Goal: Task Accomplishment & Management: Complete application form

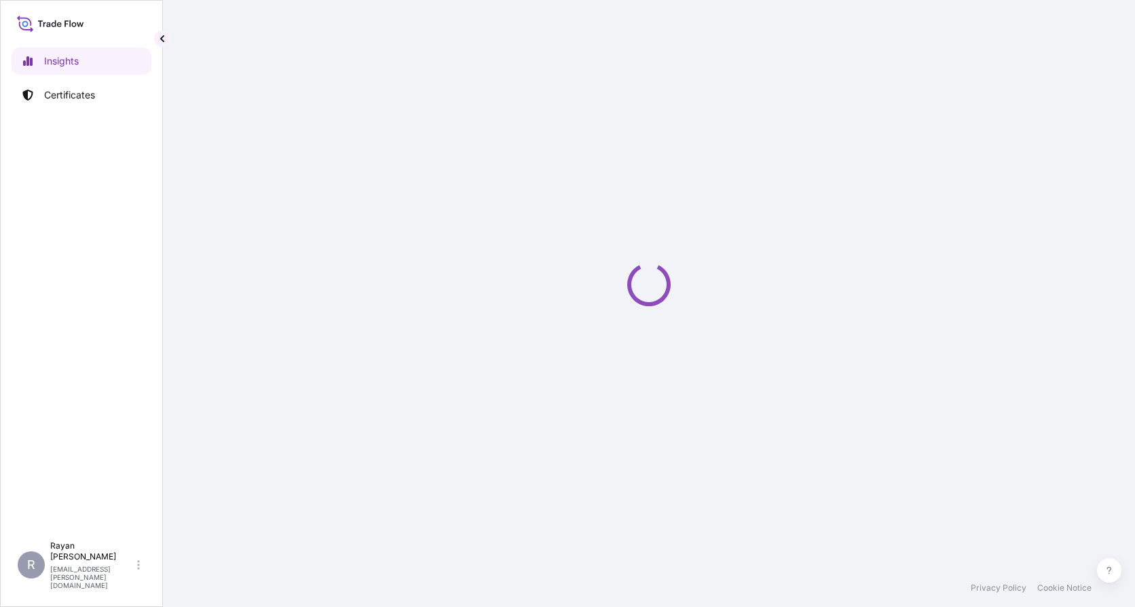
select select "2025"
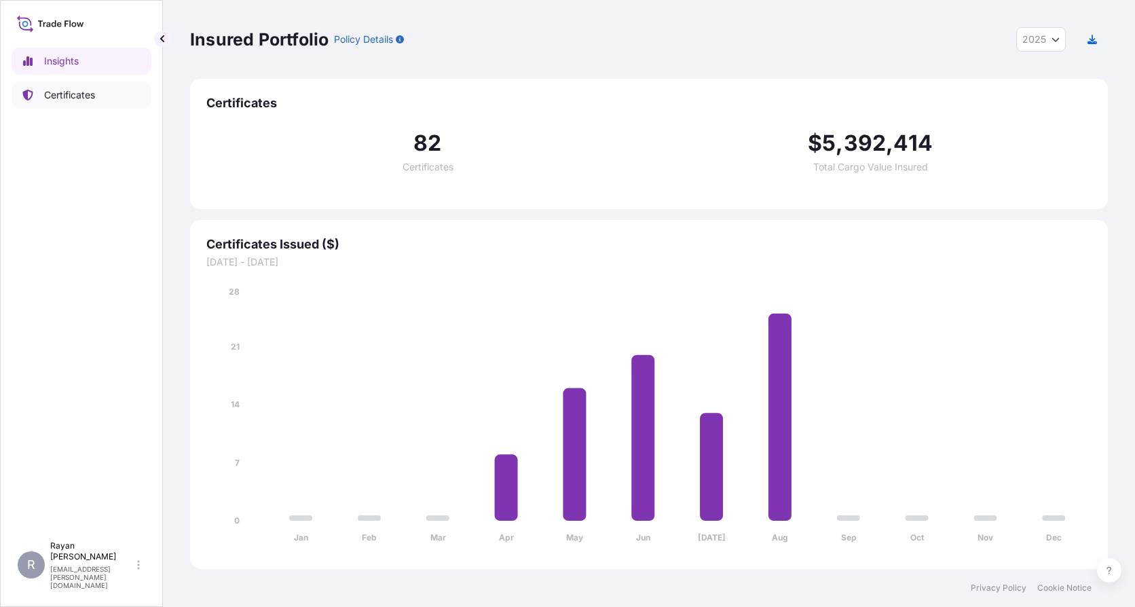
click at [69, 98] on p "Certificates" at bounding box center [69, 95] width 51 height 14
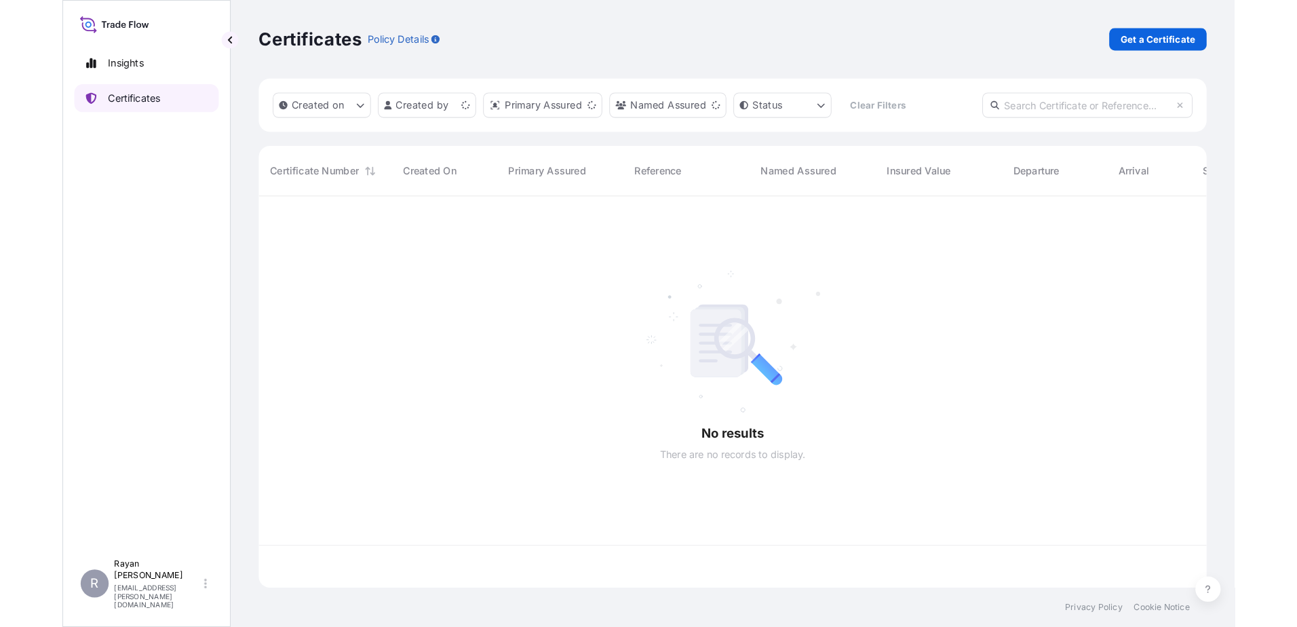
scroll to position [376, 907]
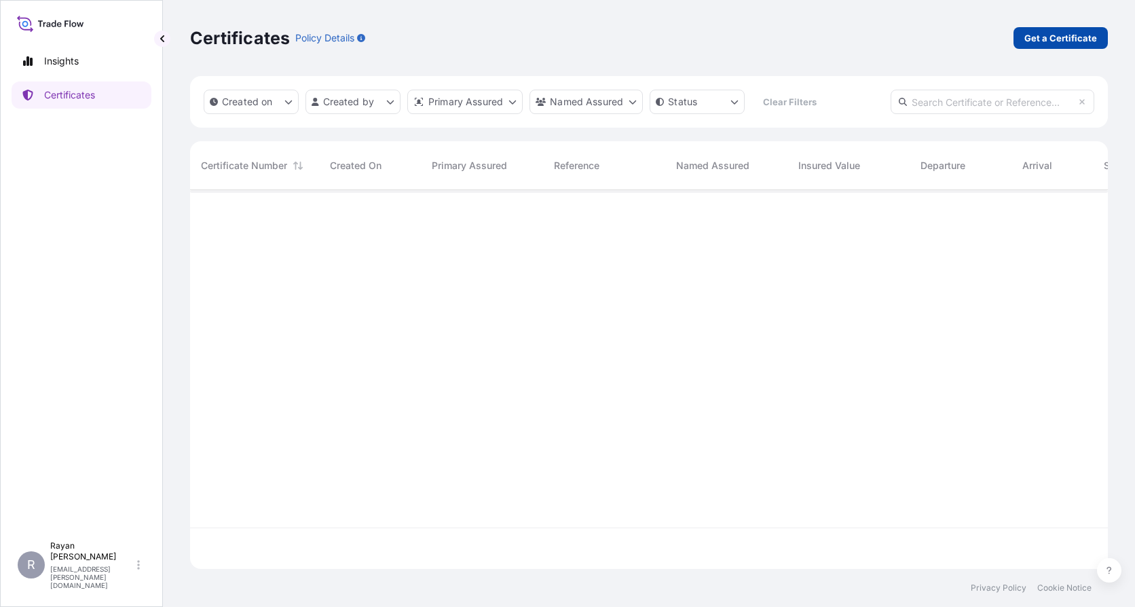
click at [1046, 34] on p "Get a Certificate" at bounding box center [1060, 38] width 73 height 14
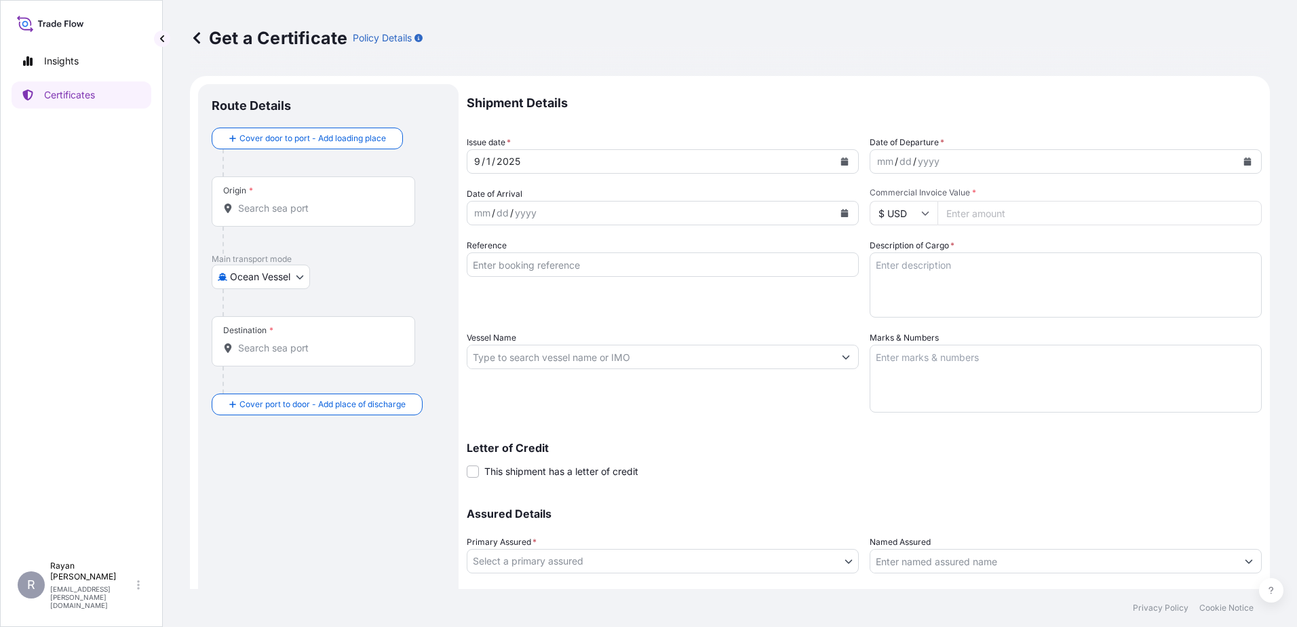
click at [248, 290] on div at bounding box center [334, 302] width 223 height 27
click at [248, 280] on body "Insights Certificates R [PERSON_NAME] [EMAIL_ADDRESS][PERSON_NAME][DOMAIN_NAME]…" at bounding box center [648, 313] width 1297 height 627
click at [250, 320] on div "Air" at bounding box center [261, 312] width 89 height 24
select select "Air"
click at [267, 216] on input "Origin *" at bounding box center [318, 214] width 160 height 14
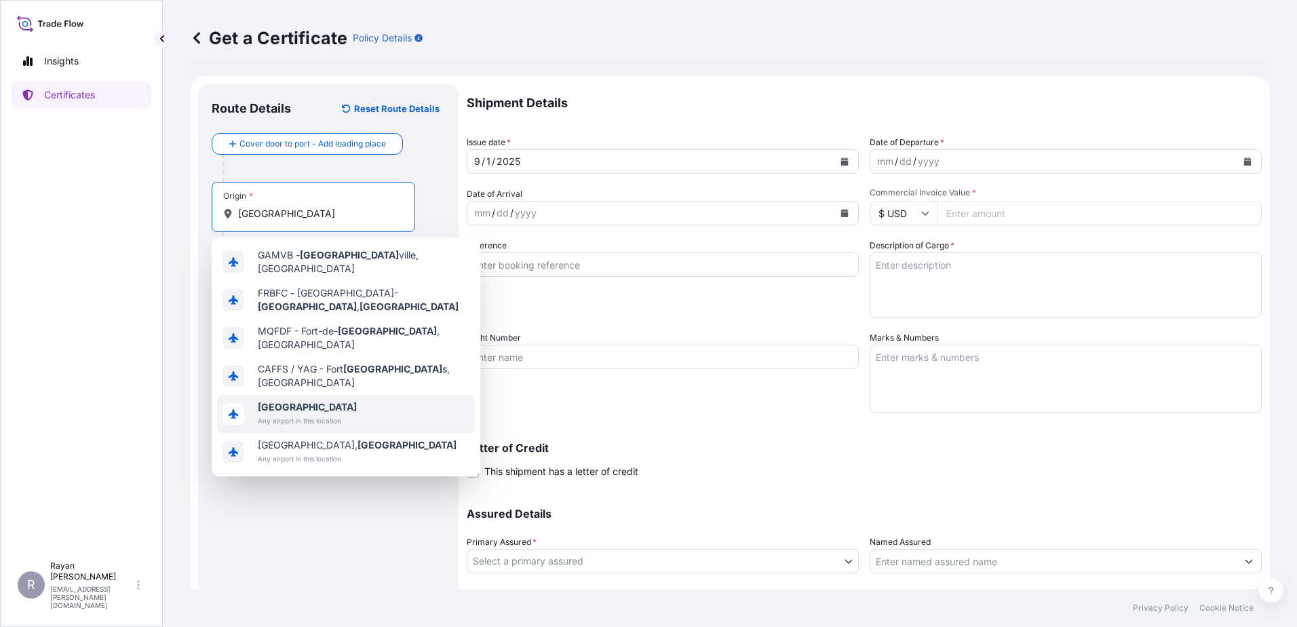
click at [279, 401] on b "[GEOGRAPHIC_DATA]" at bounding box center [307, 407] width 99 height 12
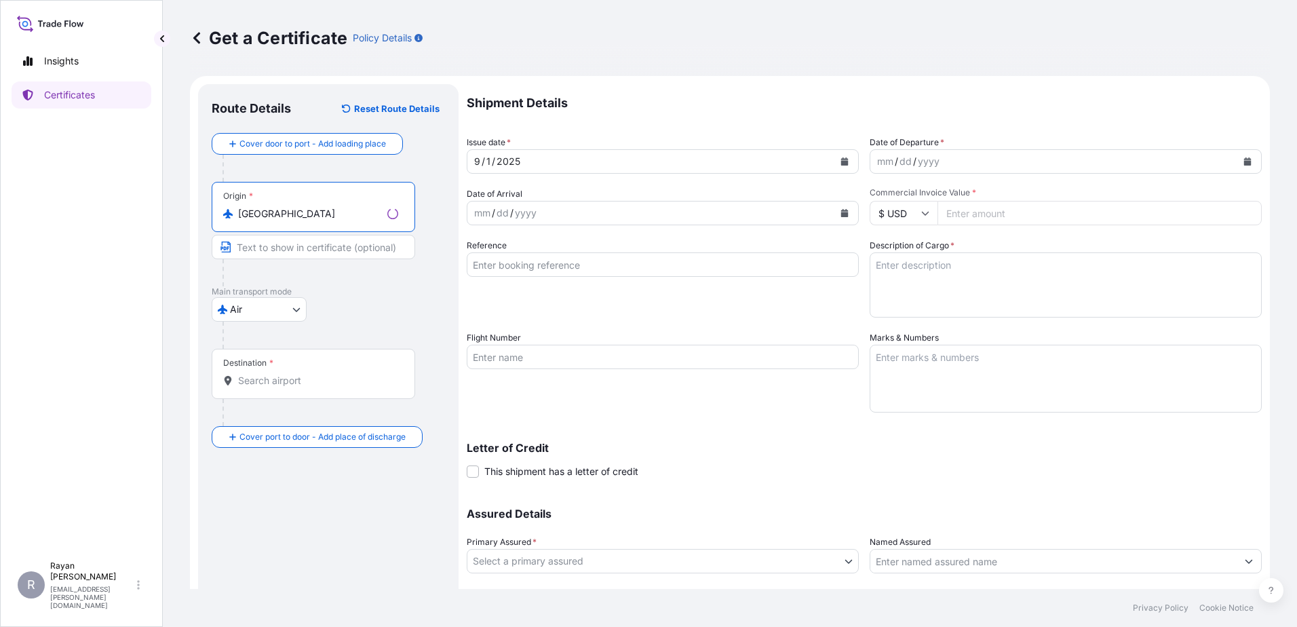
type input "[GEOGRAPHIC_DATA]"
click at [288, 381] on input "Destination *" at bounding box center [318, 381] width 160 height 14
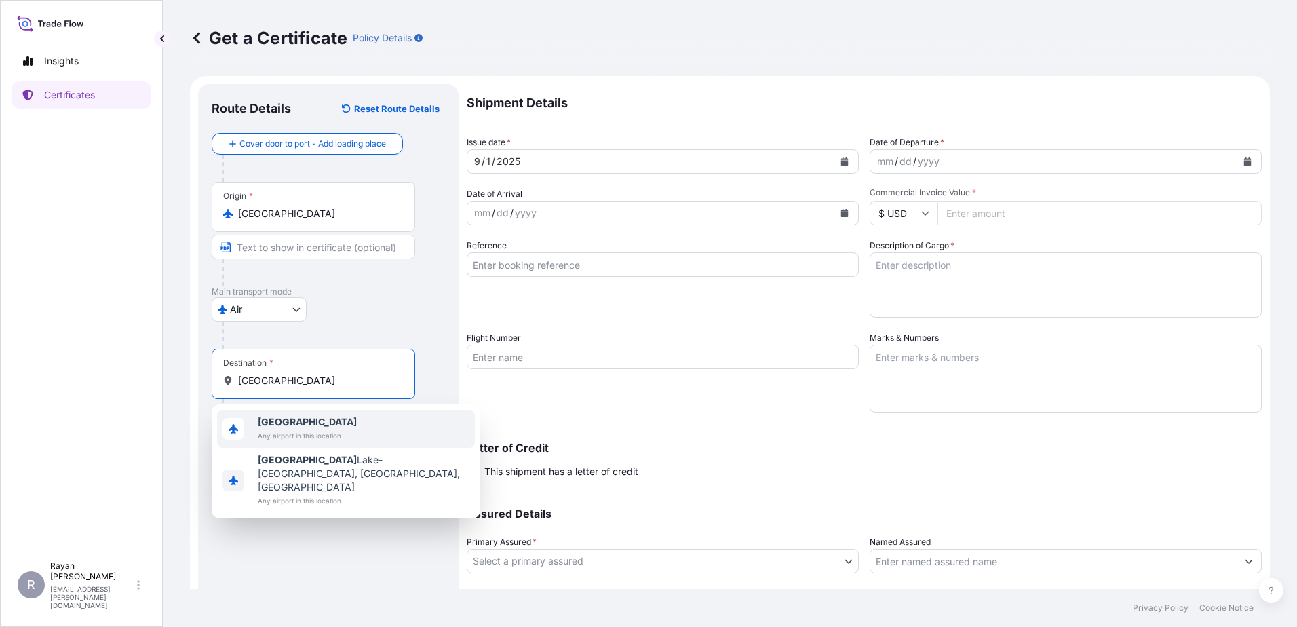
click at [286, 419] on span "[GEOGRAPHIC_DATA]" at bounding box center [307, 422] width 99 height 14
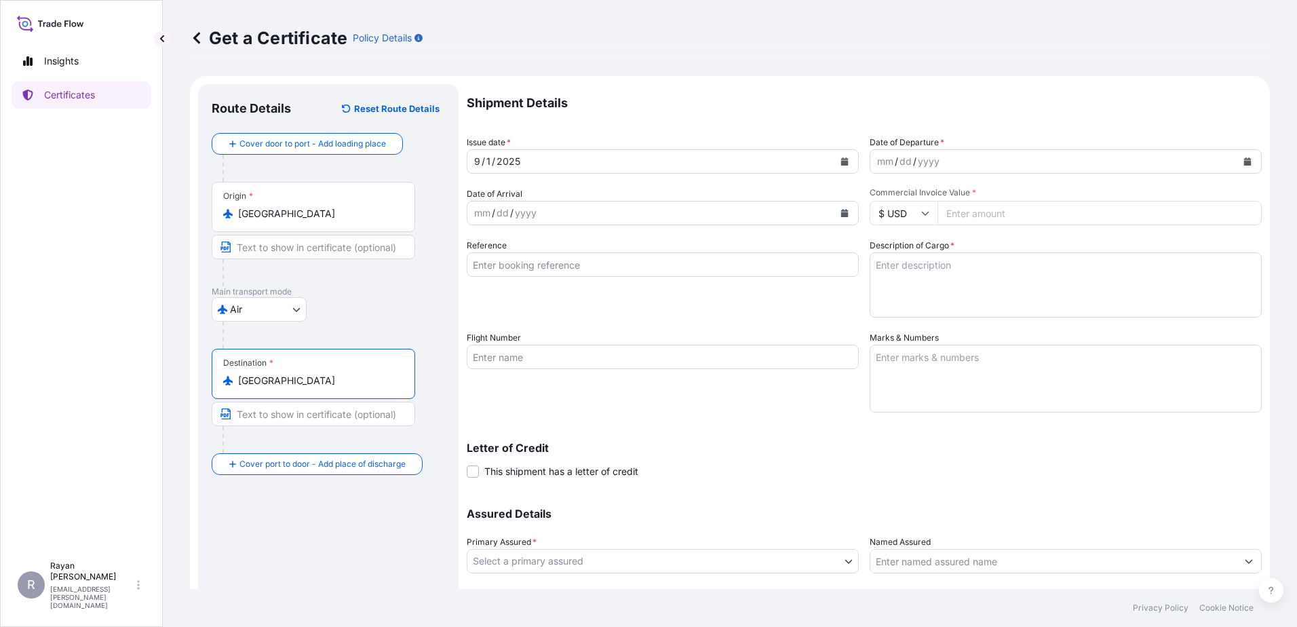
type input "[GEOGRAPHIC_DATA]"
click at [1134, 161] on icon "Calendar" at bounding box center [1248, 161] width 8 height 8
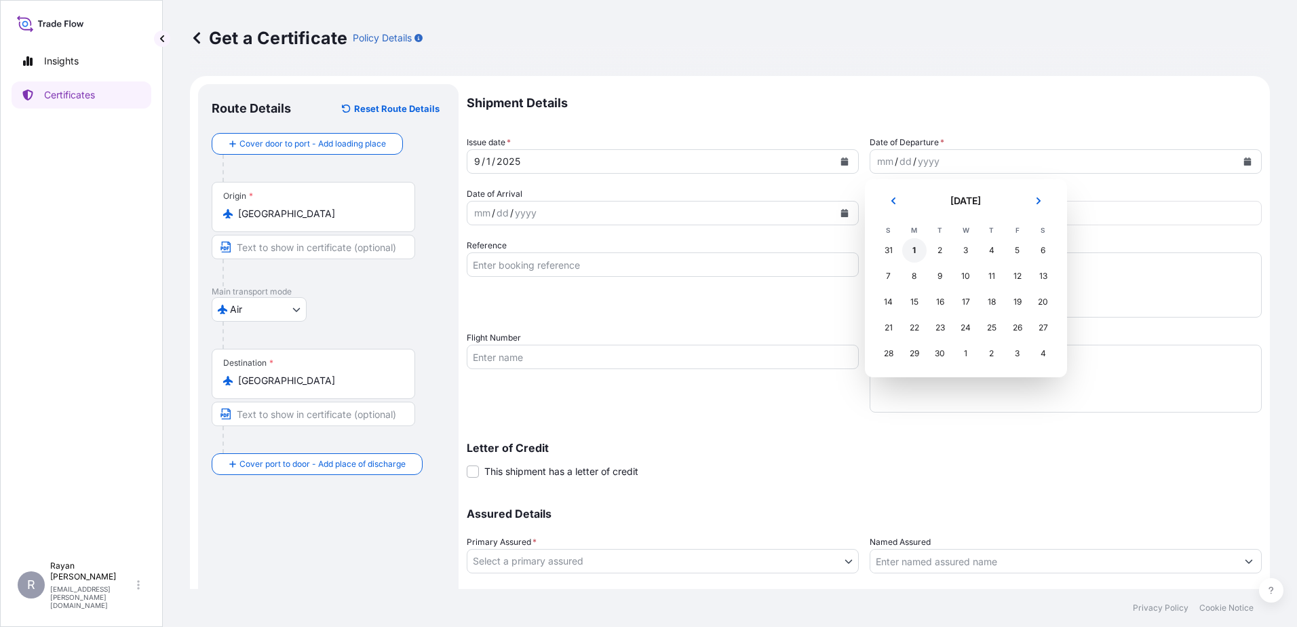
click at [912, 251] on div "1" at bounding box center [914, 250] width 24 height 24
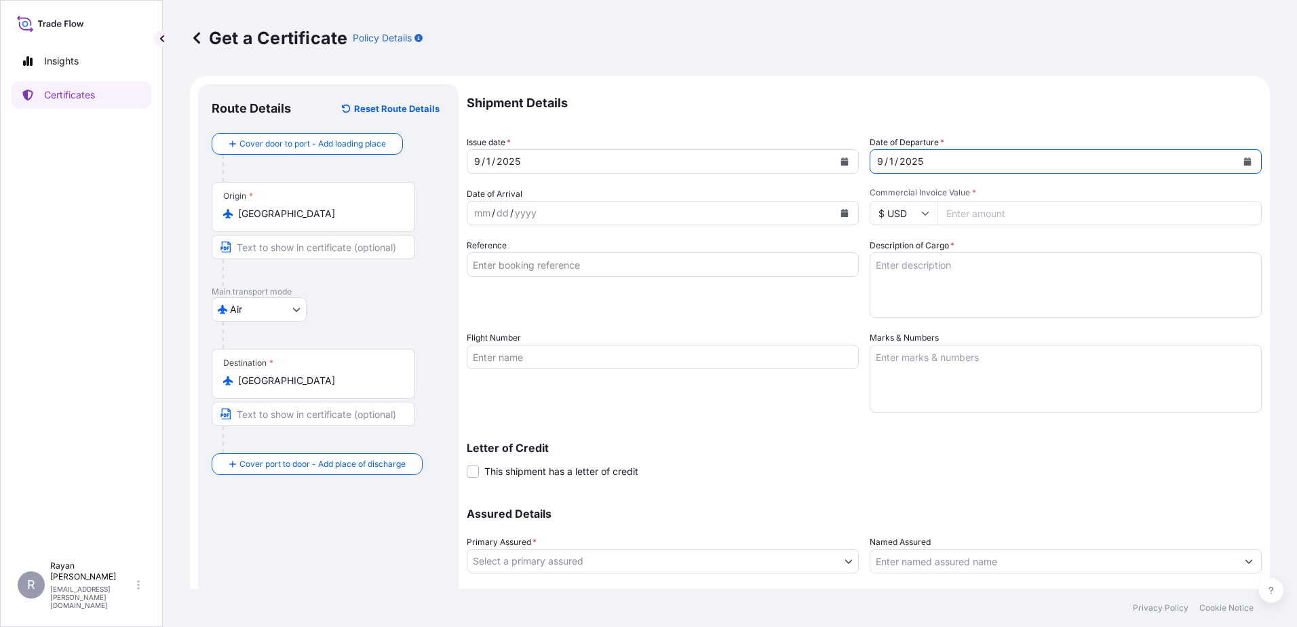
click at [1123, 215] on input "Commercial Invoice Value *" at bounding box center [1100, 213] width 324 height 24
type input "2524.6"
click at [915, 284] on textarea "Description of Cargo *" at bounding box center [1066, 284] width 392 height 65
click at [764, 271] on input "Reference" at bounding box center [663, 264] width 392 height 24
paste input "0822376211"
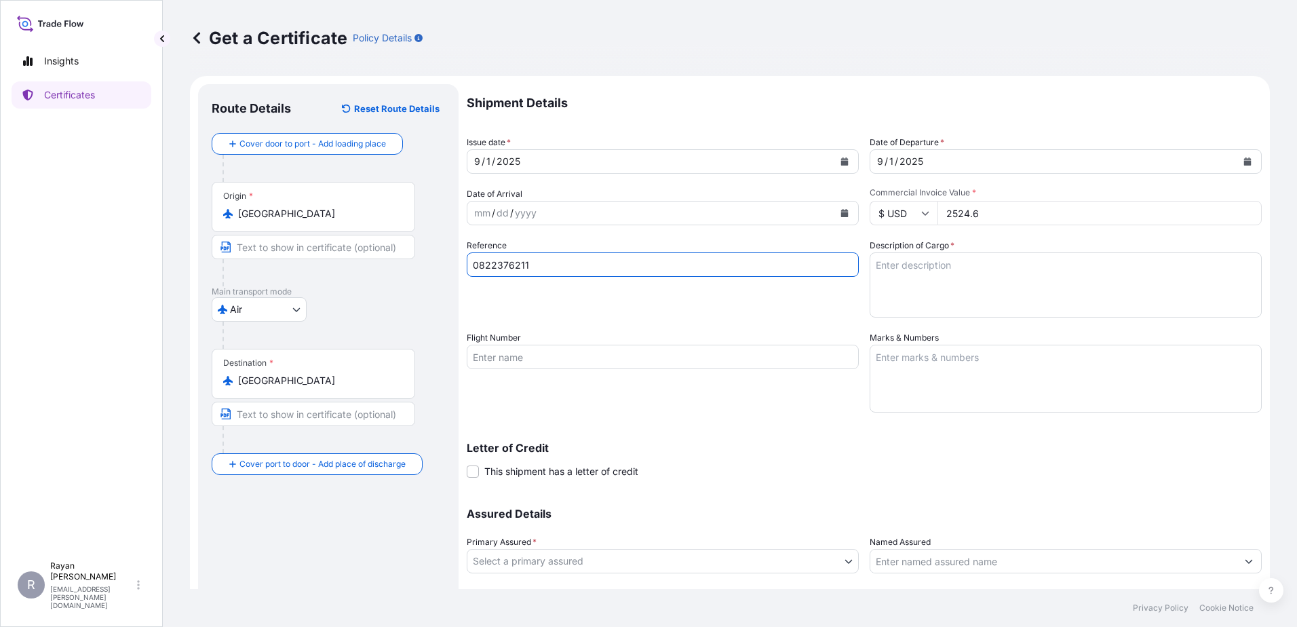
type input "0822376211"
click at [923, 275] on textarea "Description of Cargo *" at bounding box center [1066, 284] width 392 height 65
paste textarea "Medical Supplies (diagnostics consumables & reagents)"
type textarea "Medical Supplies (diagnostics consumables & reagents)"
click at [534, 469] on span "This shipment has a letter of credit" at bounding box center [561, 472] width 154 height 14
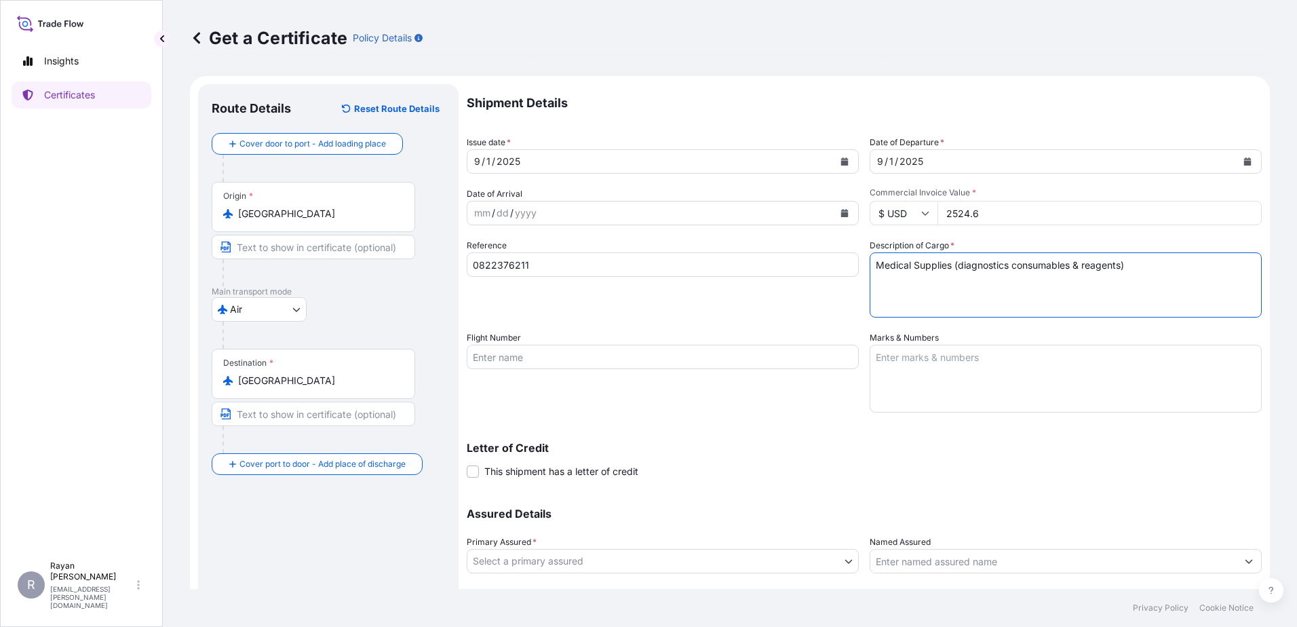
click at [467, 464] on input "This shipment has a letter of credit" at bounding box center [467, 464] width 0 height 0
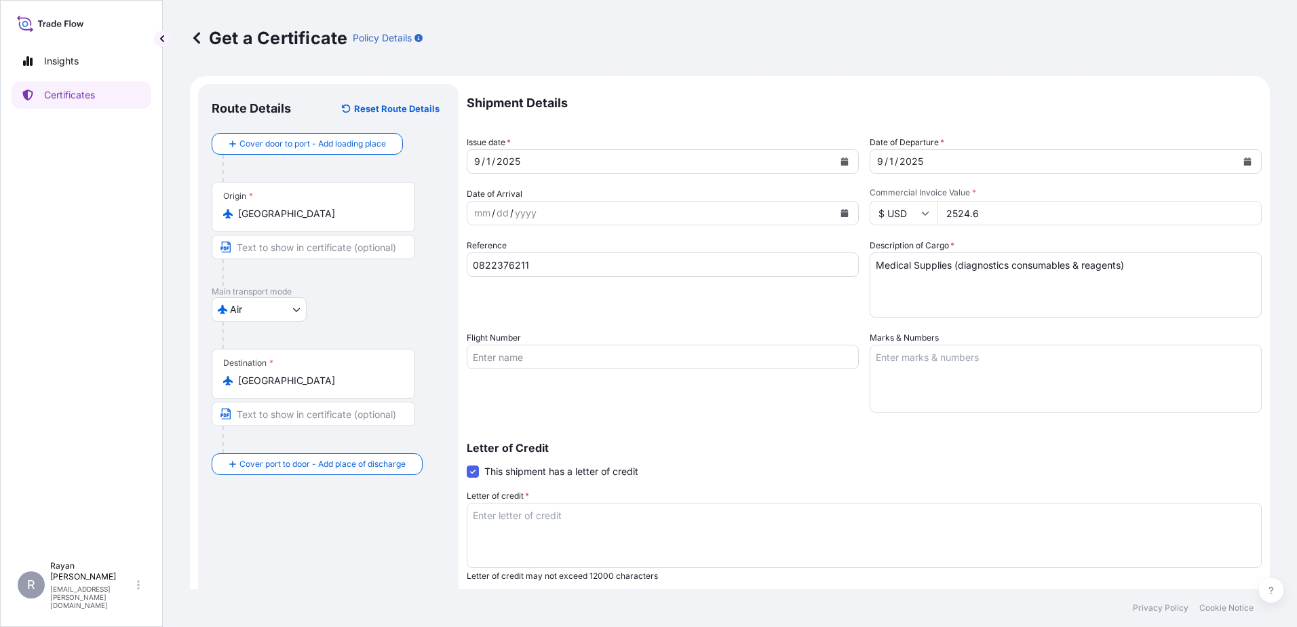
click at [648, 516] on textarea "Letter of credit *" at bounding box center [864, 535] width 795 height 65
paste textarea "THE EGYPTIAN AUTHORITY FOR UNIFIED PROCUREMENT, MEDICAL SUPPLY AND MEDICAL TECH…"
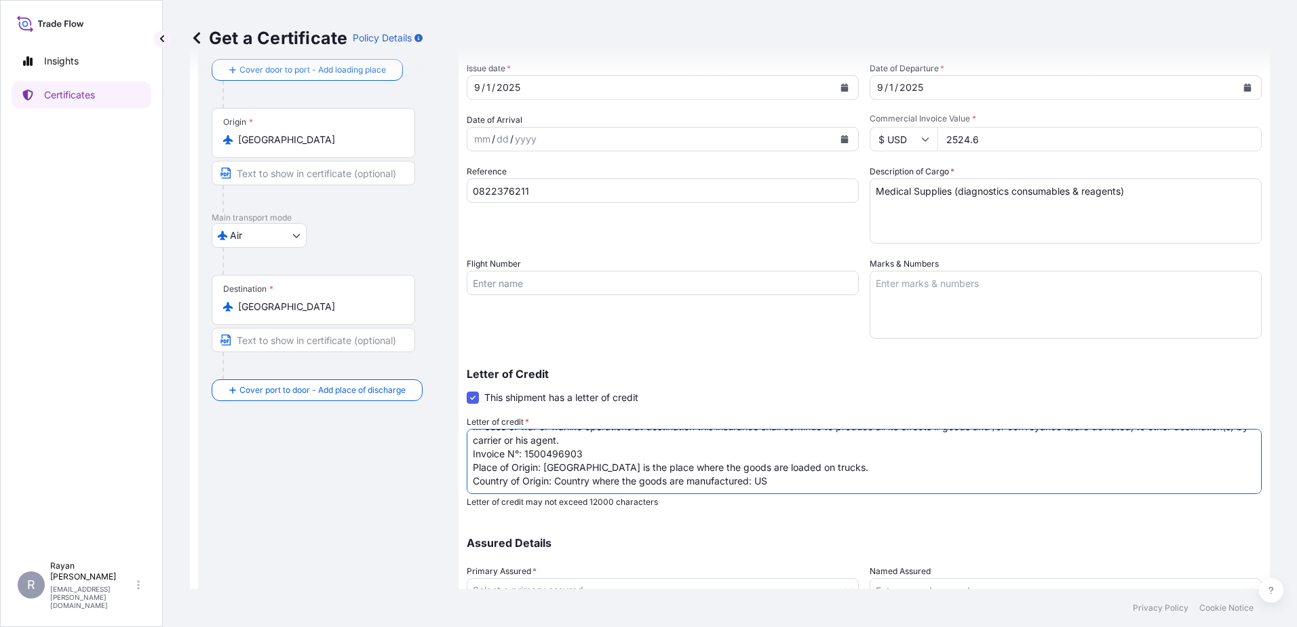
scroll to position [188, 0]
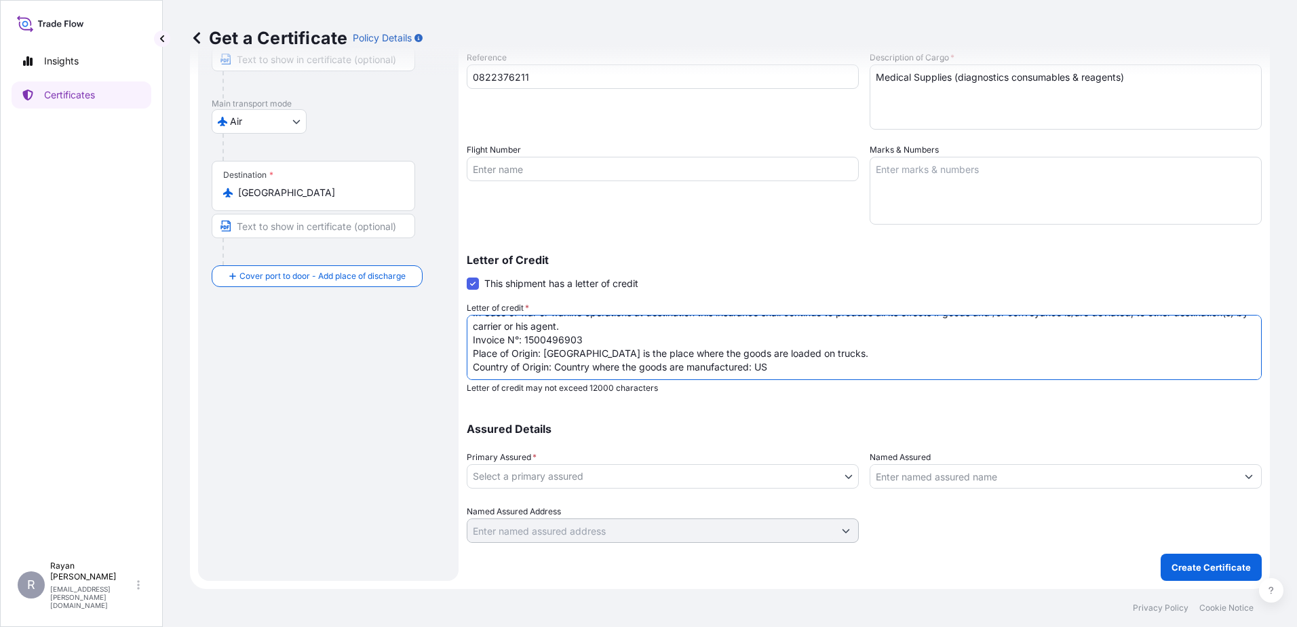
type textarea "THE EGYPTIAN AUTHORITY FOR UNIFIED PROCUREMENT, MEDICAL SUPPLY AND MEDICAL TECH…"
click at [807, 475] on body "Insights Certificates R [PERSON_NAME] [EMAIL_ADDRESS][PERSON_NAME][DOMAIN_NAME]…" at bounding box center [648, 313] width 1297 height 627
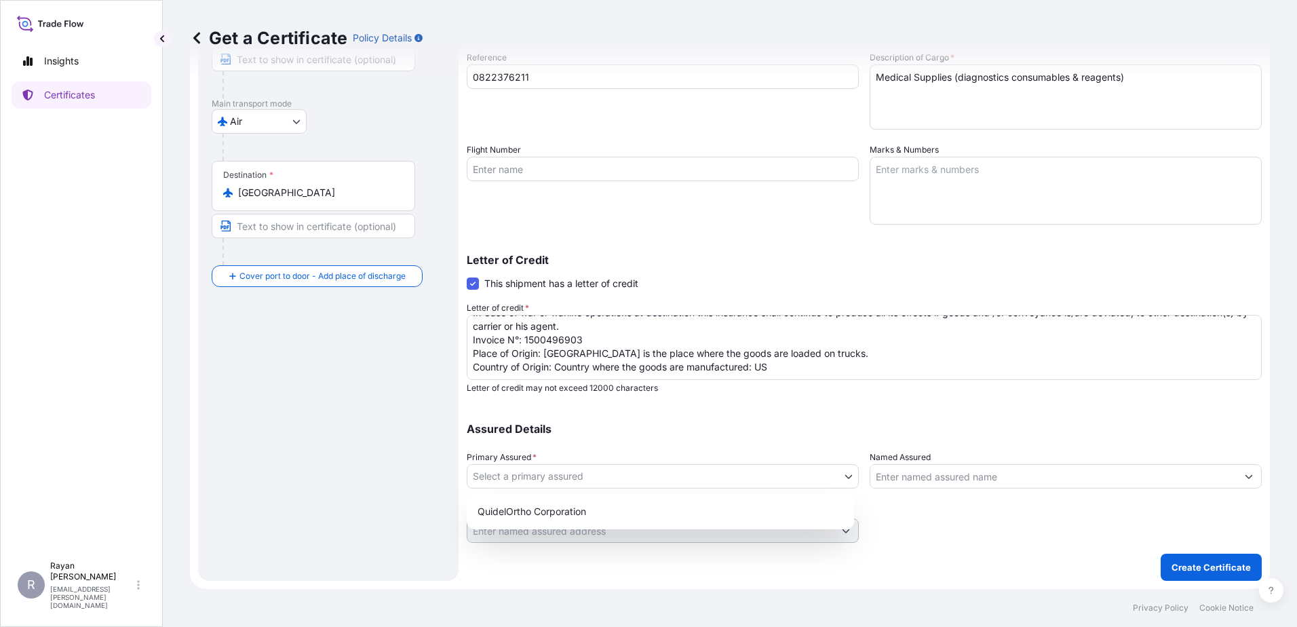
click at [765, 503] on div "QuidelOrtho Corporation" at bounding box center [660, 511] width 377 height 24
select select "31549"
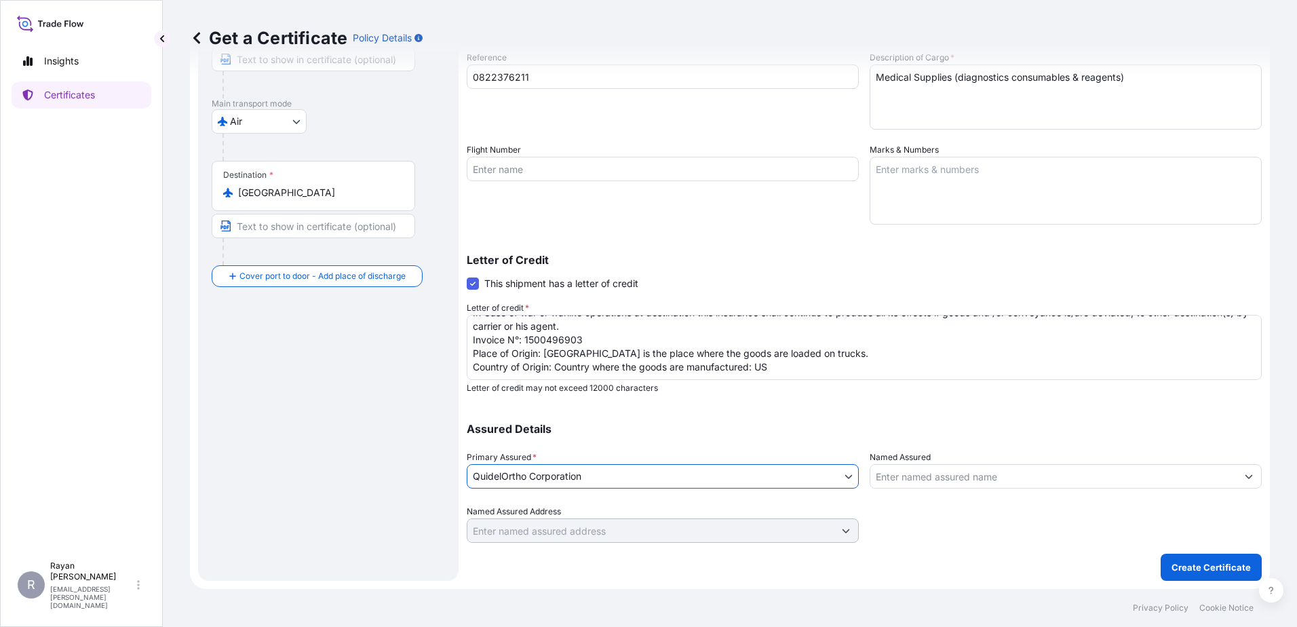
click at [939, 480] on input "Named Assured" at bounding box center [1054, 476] width 366 height 24
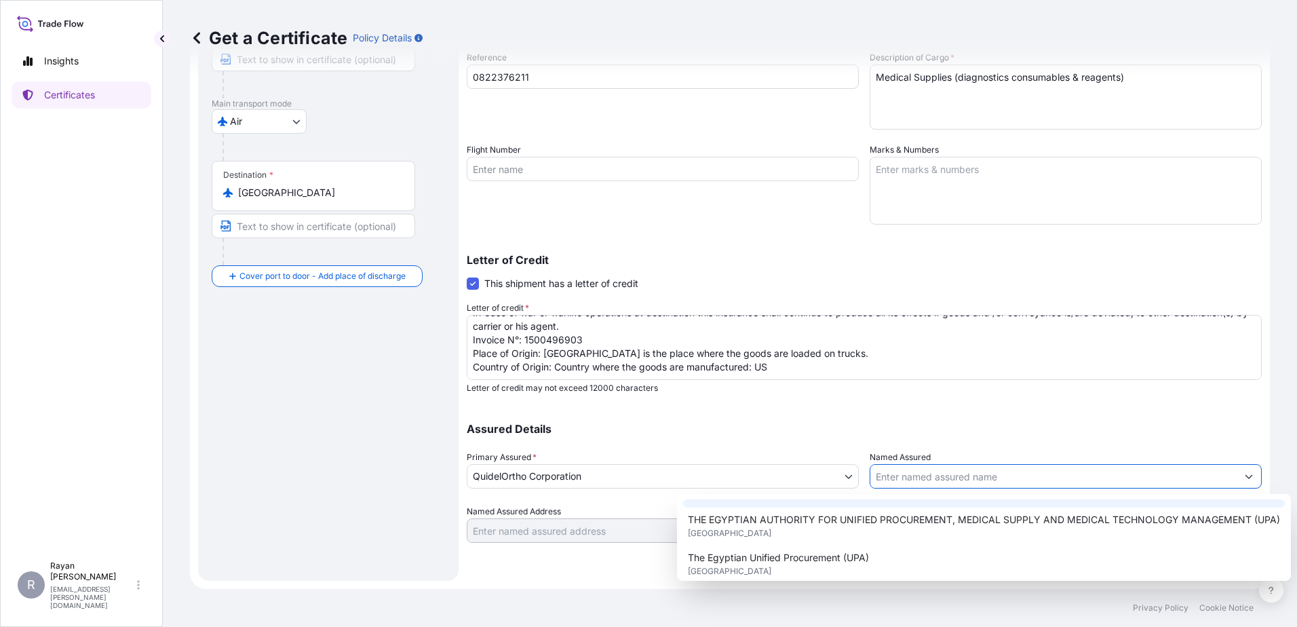
scroll to position [377, 0]
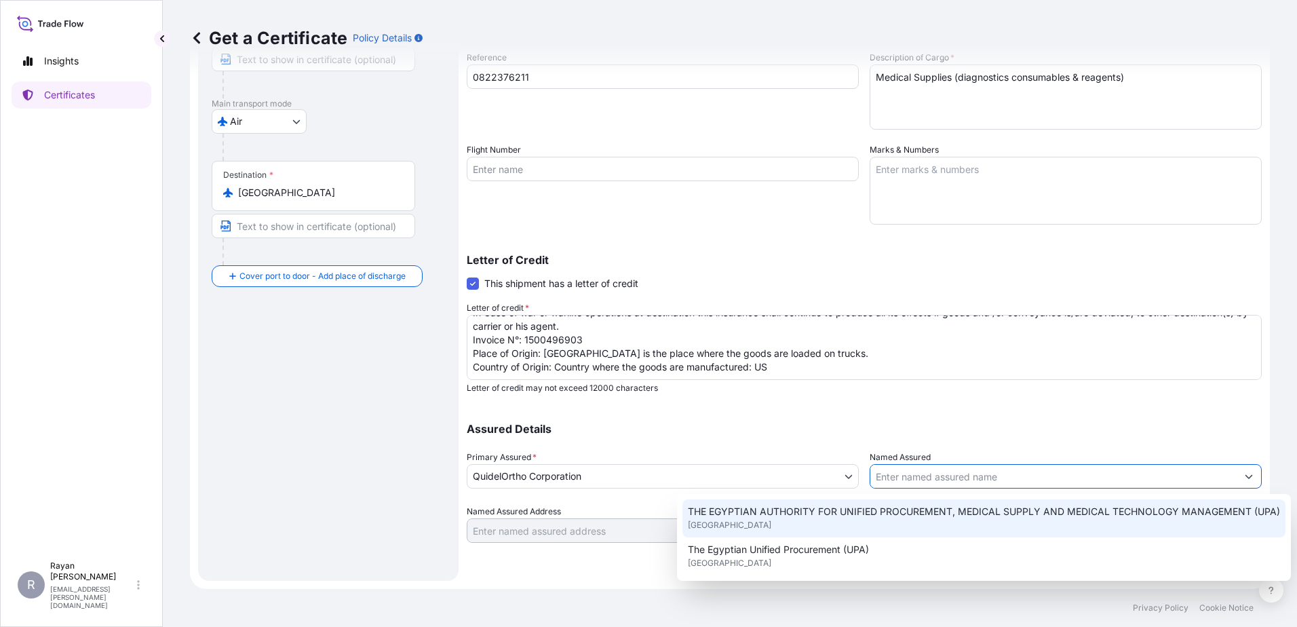
click at [945, 527] on div "THE EGYPTIAN AUTHORITY FOR UNIFIED PROCUREMENT, MEDICAL SUPPLY AND MEDICAL TECH…" at bounding box center [984, 518] width 603 height 38
type input "THE EGYPTIAN AUTHORITY FOR UNIFIED PROCUREMENT, MEDICAL SUPPLY AND MEDICAL TECH…"
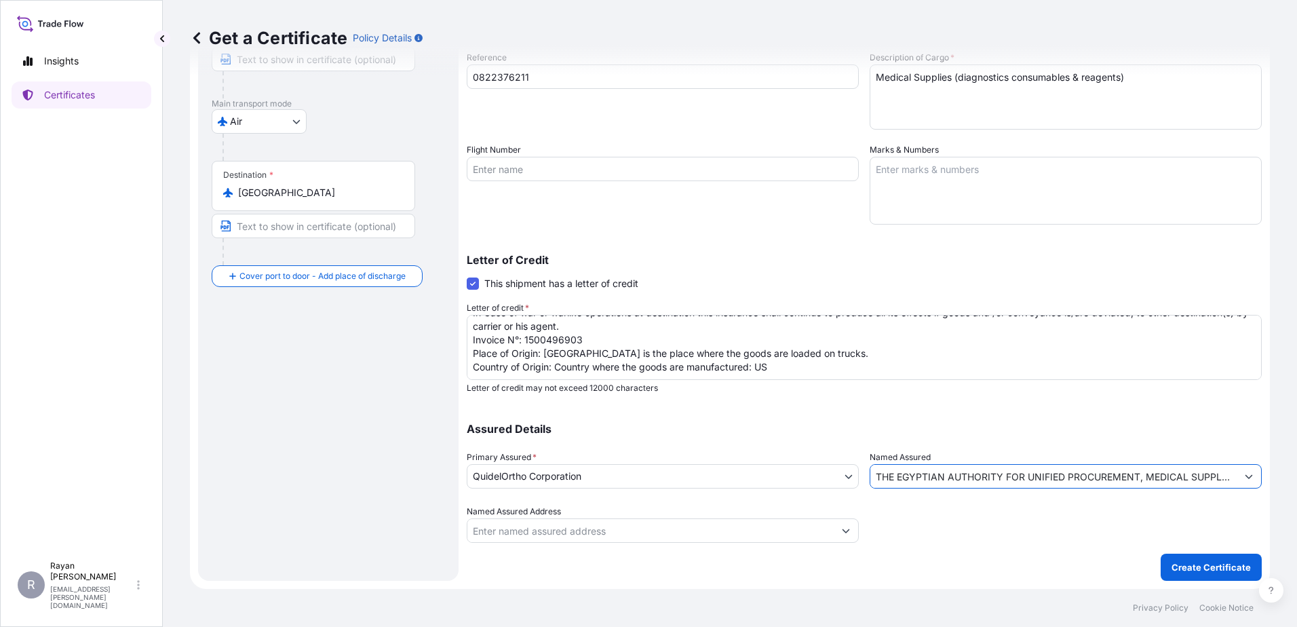
click at [1134, 563] on p "Create Certificate" at bounding box center [1211, 567] width 79 height 14
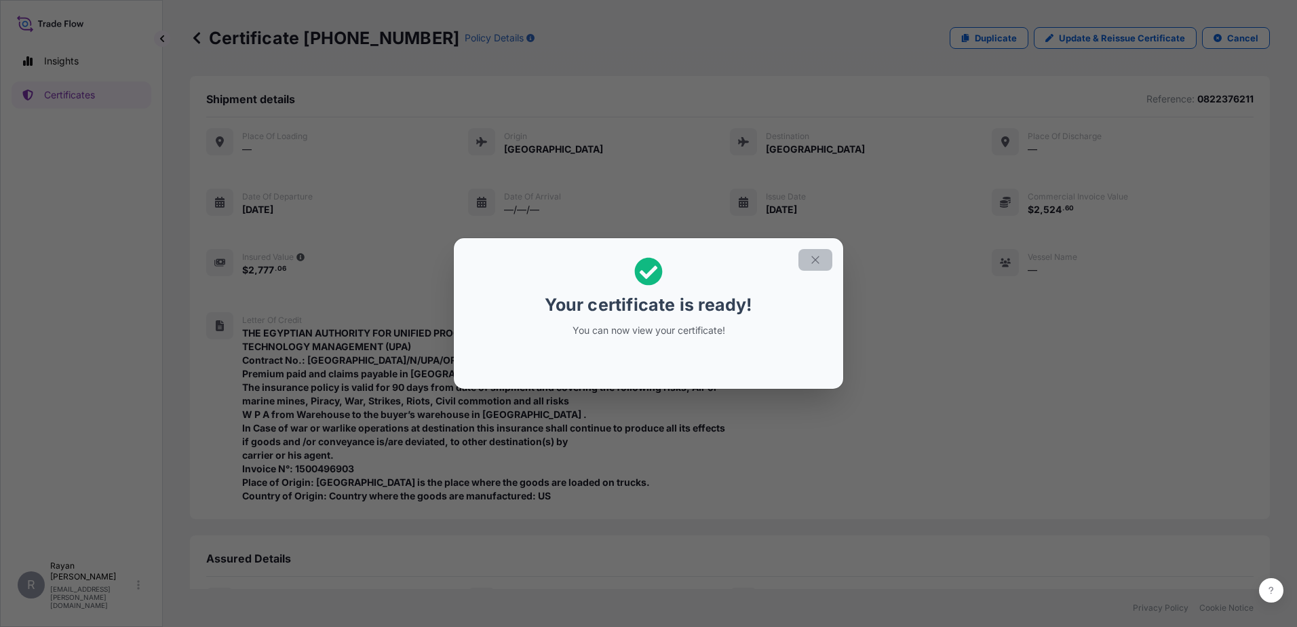
click at [819, 259] on icon "button" at bounding box center [815, 260] width 12 height 12
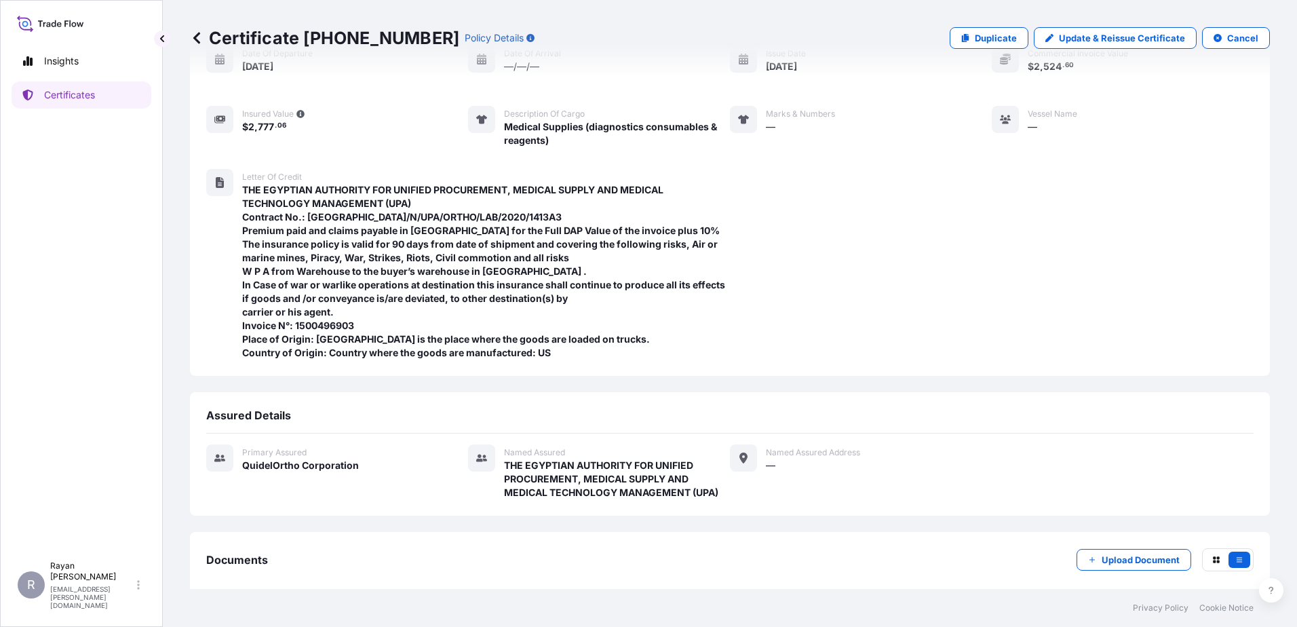
scroll to position [213, 0]
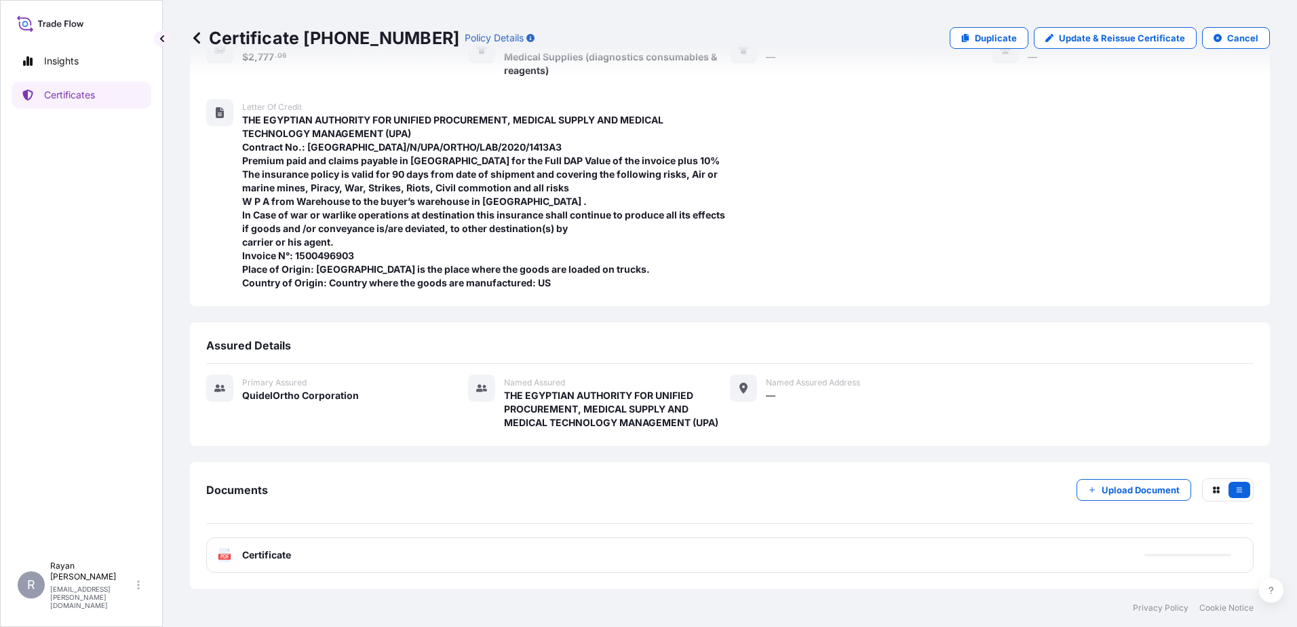
click at [284, 556] on span "Certificate" at bounding box center [266, 555] width 49 height 14
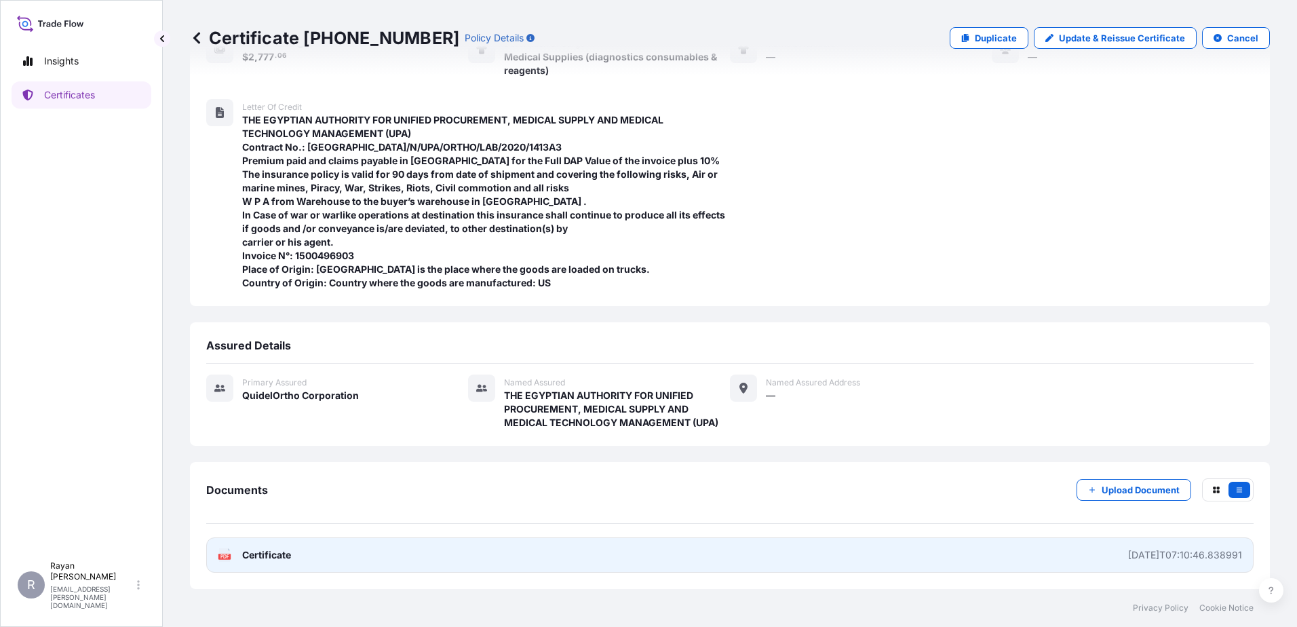
click at [280, 552] on span "Certificate" at bounding box center [266, 555] width 49 height 14
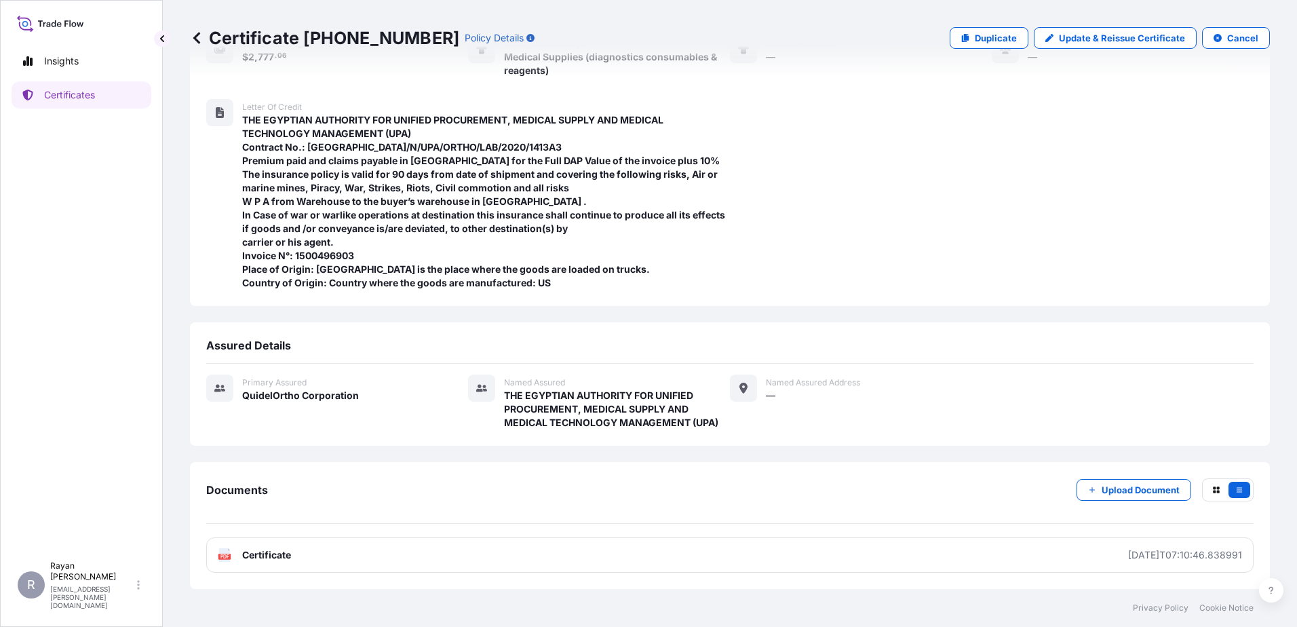
click at [195, 37] on icon at bounding box center [196, 38] width 7 height 12
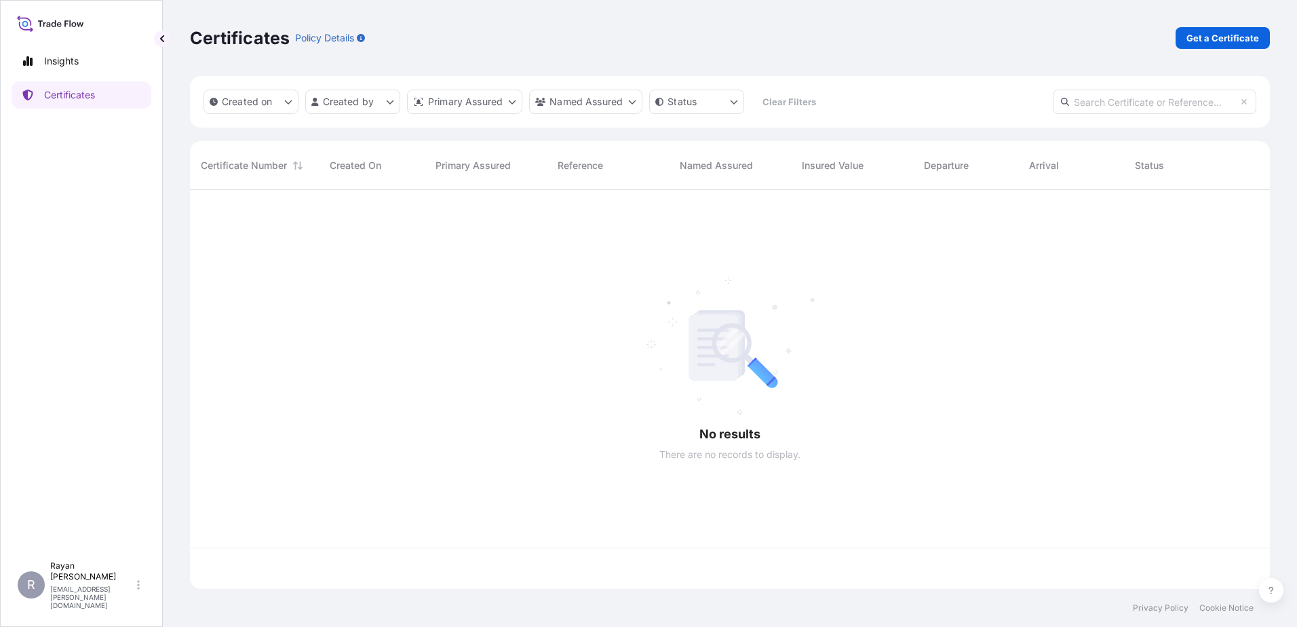
scroll to position [396, 1070]
click at [1134, 47] on link "Get a Certificate" at bounding box center [1223, 38] width 94 height 22
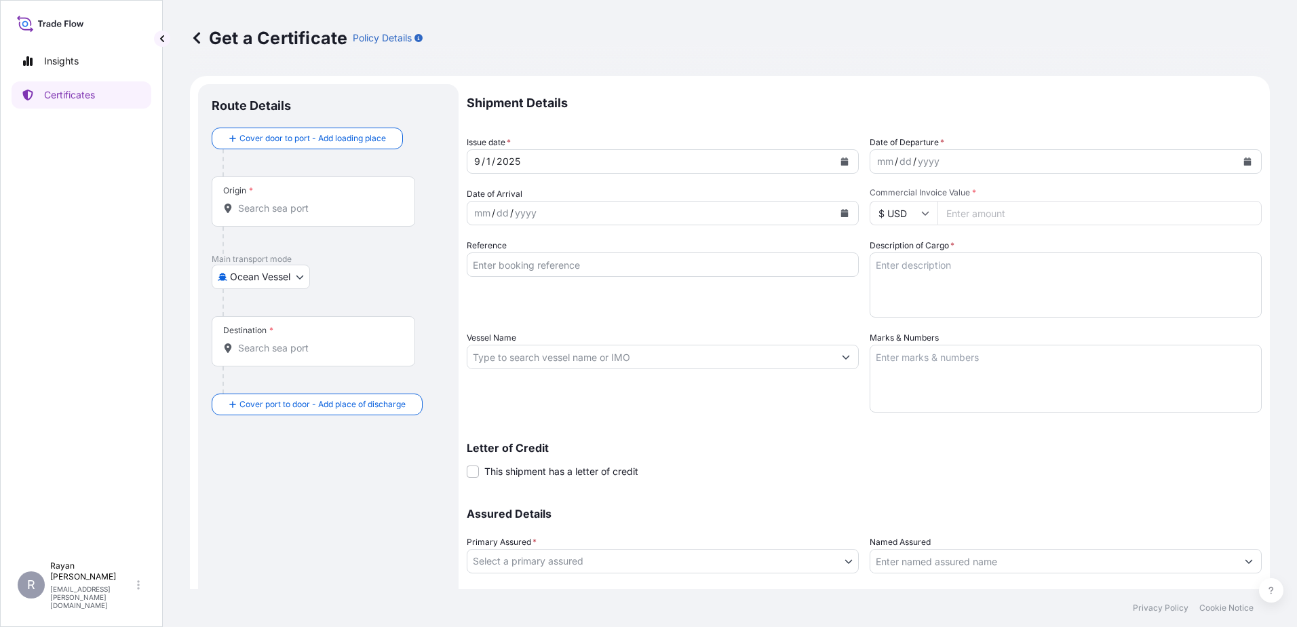
click at [249, 285] on body "Insights Certificates R [PERSON_NAME] [EMAIL_ADDRESS][PERSON_NAME][DOMAIN_NAME]…" at bounding box center [648, 313] width 1297 height 627
click at [268, 309] on div "Air" at bounding box center [261, 312] width 89 height 24
select select "Air"
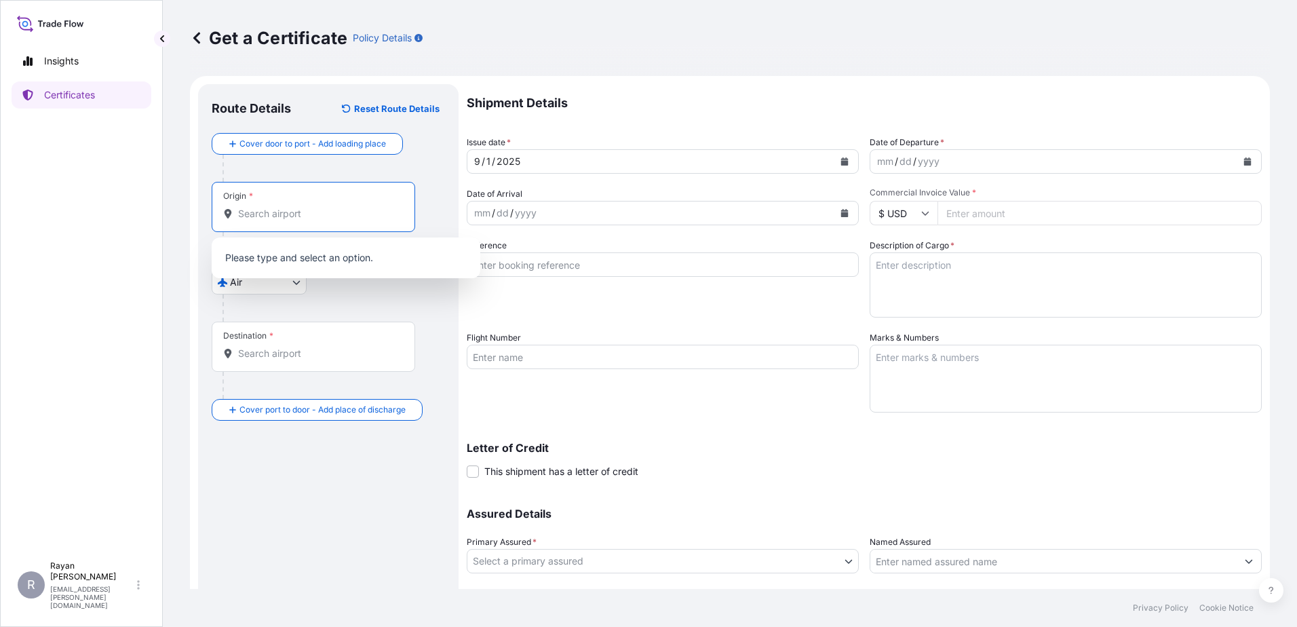
click at [273, 215] on input "Origin *" at bounding box center [318, 214] width 160 height 14
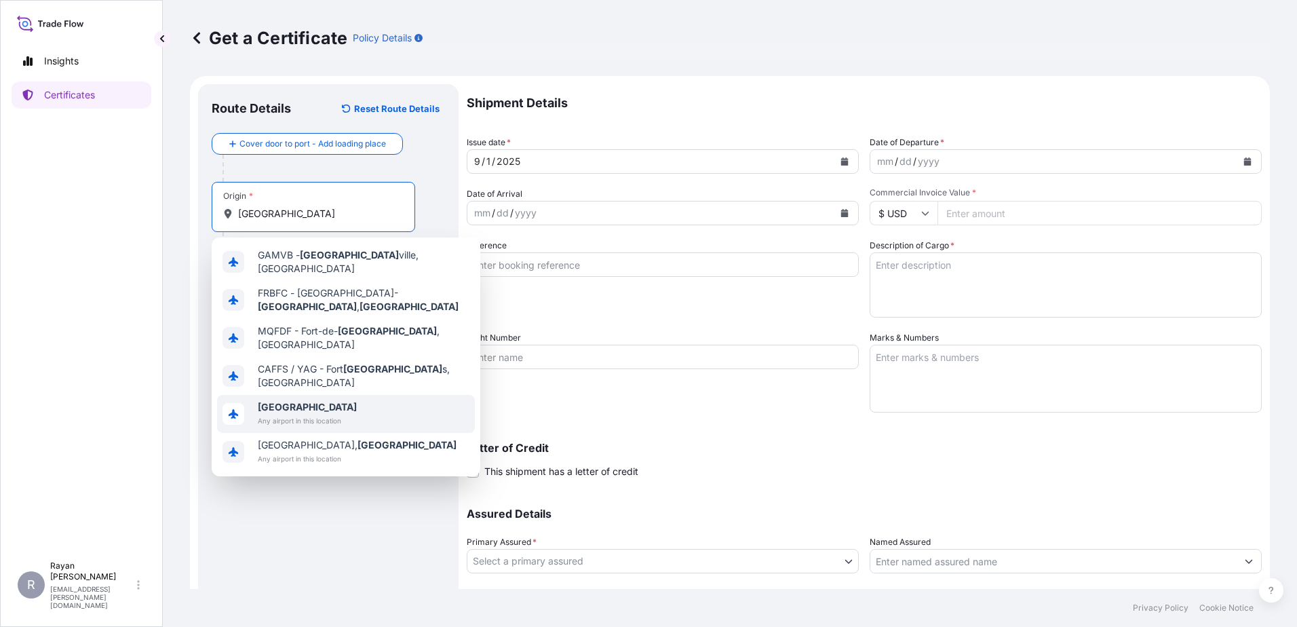
click at [300, 400] on span "[GEOGRAPHIC_DATA]" at bounding box center [307, 407] width 99 height 14
type input "[GEOGRAPHIC_DATA]"
click at [284, 396] on div "Destination *" at bounding box center [314, 374] width 204 height 50
click at [284, 387] on input "Destination *" at bounding box center [318, 381] width 160 height 14
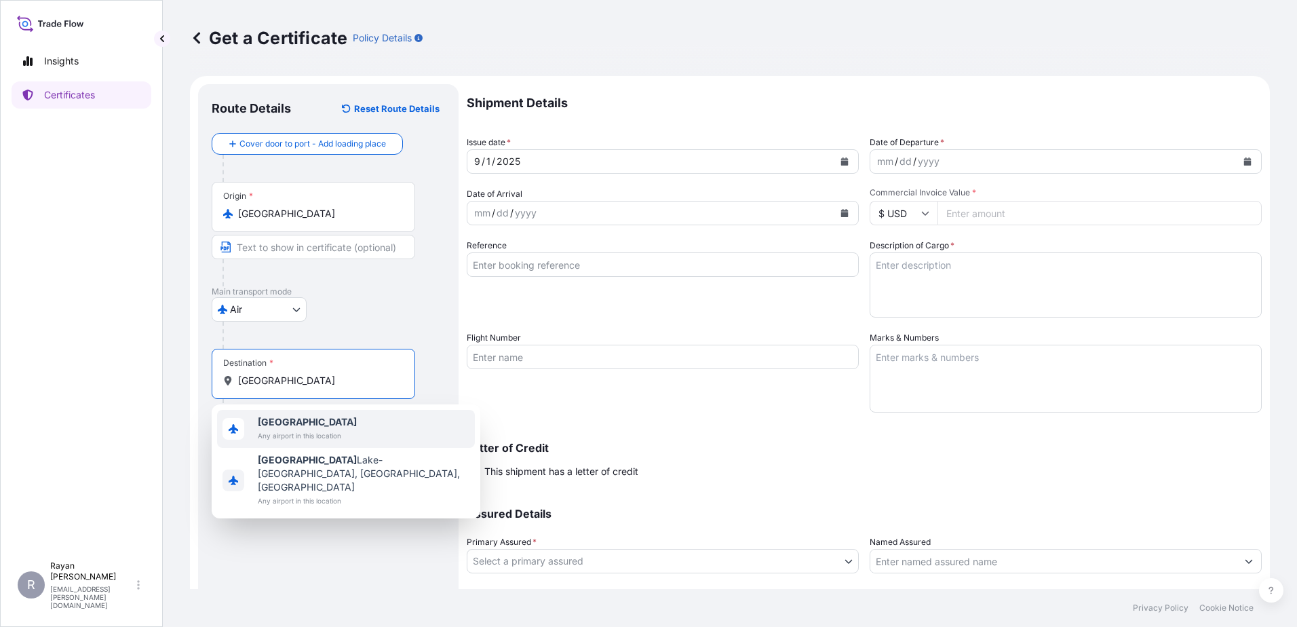
click at [275, 434] on span "Any airport in this location" at bounding box center [307, 436] width 99 height 14
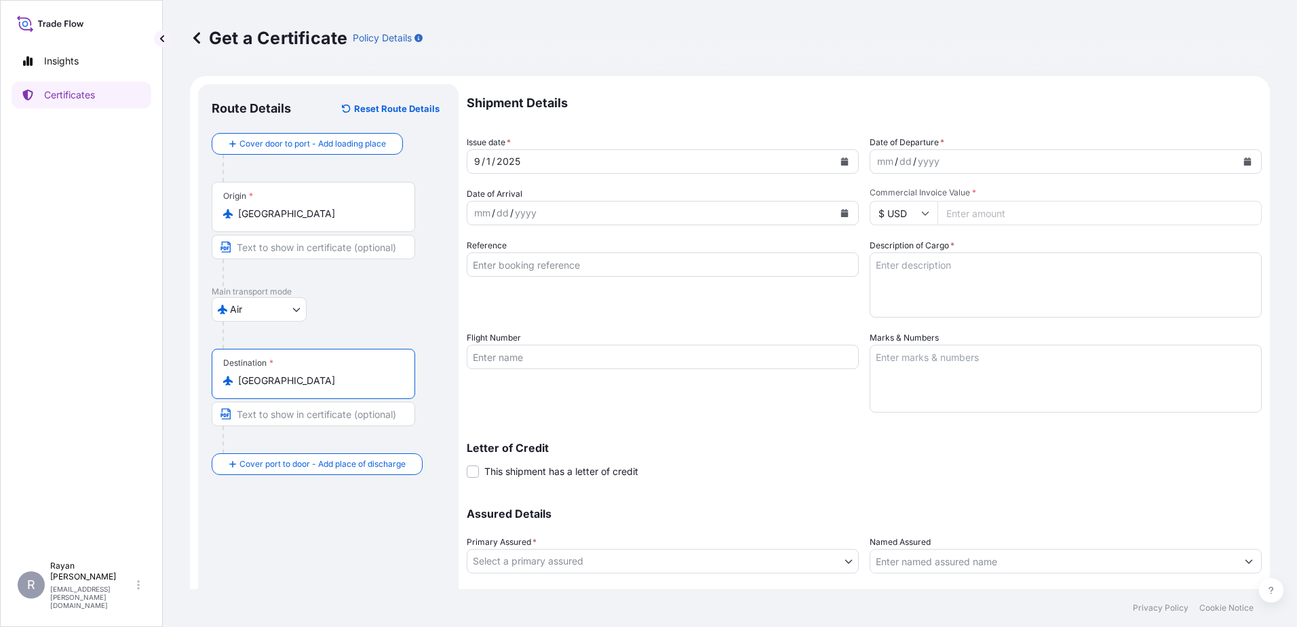
type input "[GEOGRAPHIC_DATA]"
click at [1134, 165] on button "Calendar" at bounding box center [1248, 162] width 22 height 22
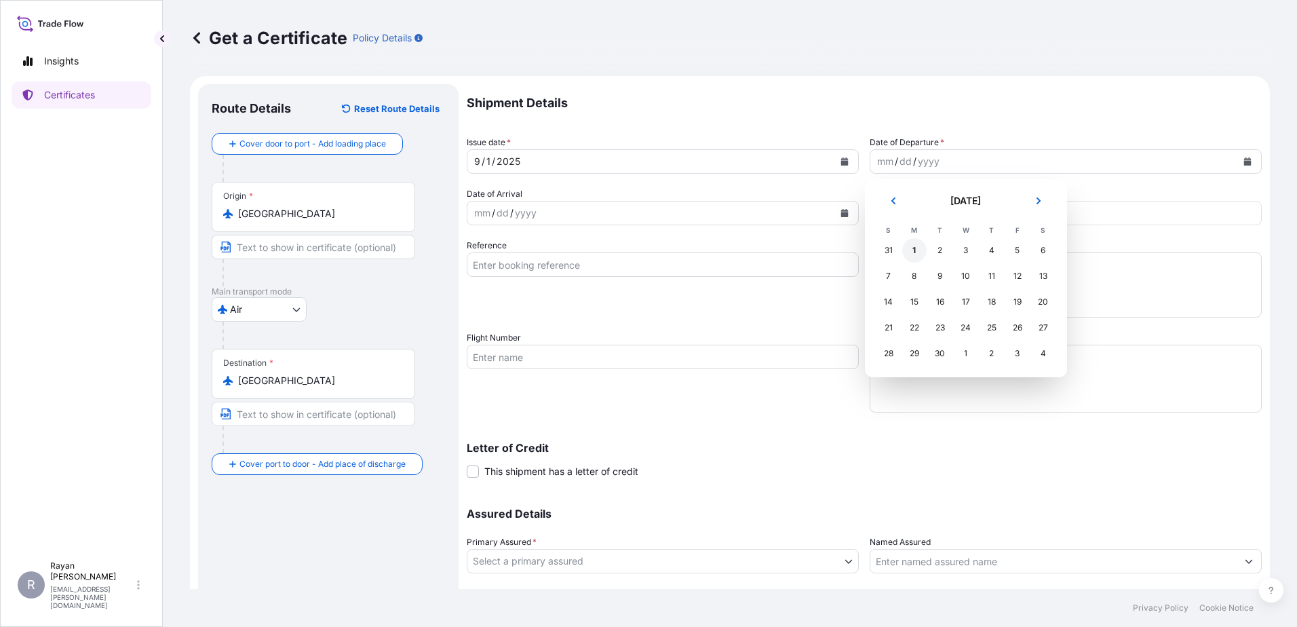
click at [915, 254] on div "1" at bounding box center [914, 250] width 24 height 24
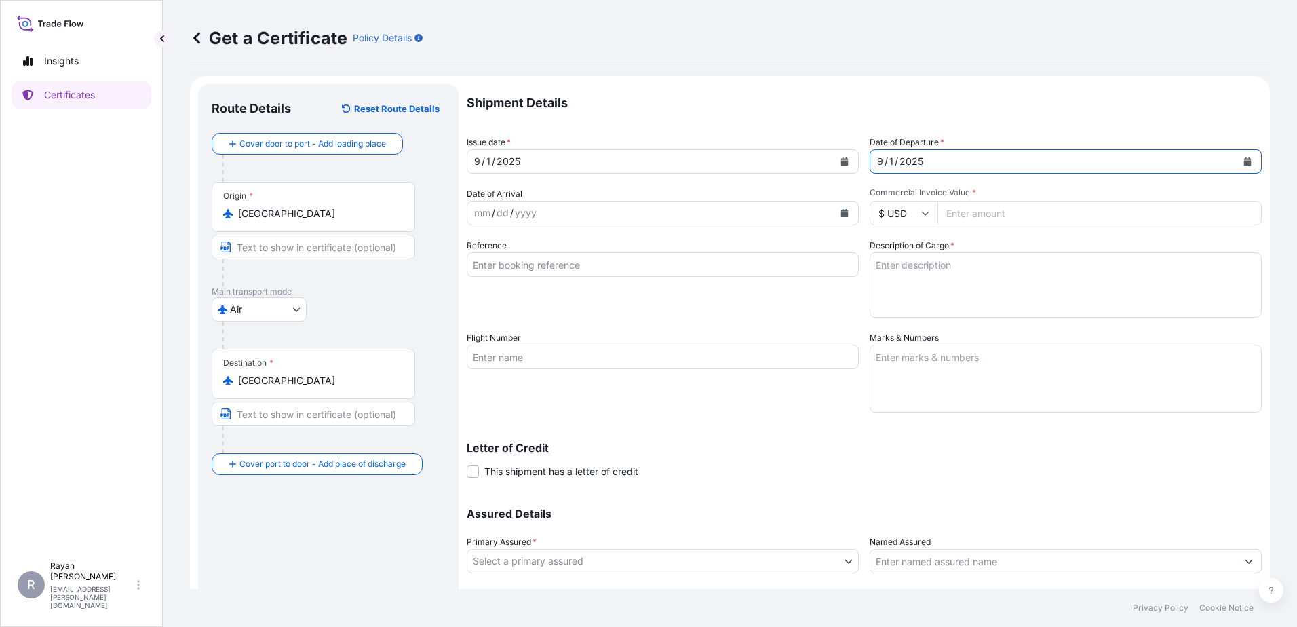
click at [989, 211] on input "Commercial Invoice Value *" at bounding box center [1100, 213] width 324 height 24
click at [977, 208] on input "Commercial Invoice Value *" at bounding box center [1100, 213] width 324 height 24
type input "66050"
click at [603, 264] on input "Reference" at bounding box center [663, 264] width 392 height 24
paste input "0822403190"
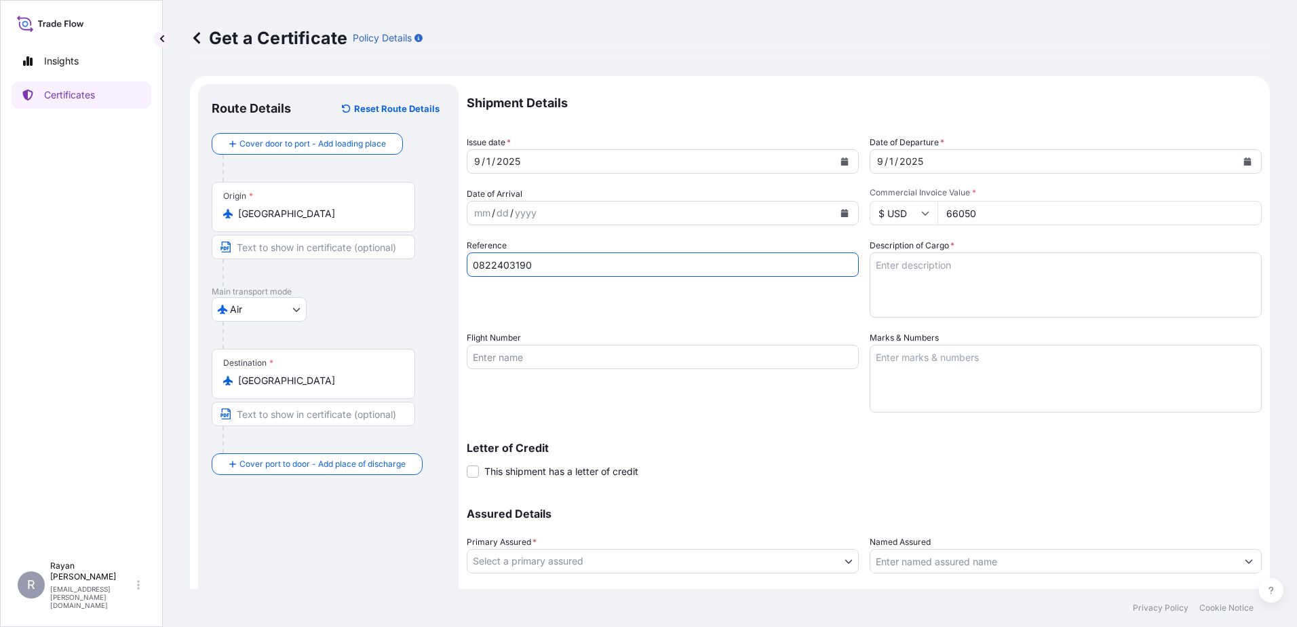
type input "0822403190"
click at [883, 272] on textarea "Description of Cargo *" at bounding box center [1066, 284] width 392 height 65
paste textarea "Medical Supplies (diagnostics consumables & reagents)"
type textarea "Medical Supplies (diagnostics consumables & reagents)"
click at [472, 472] on span at bounding box center [473, 471] width 12 height 12
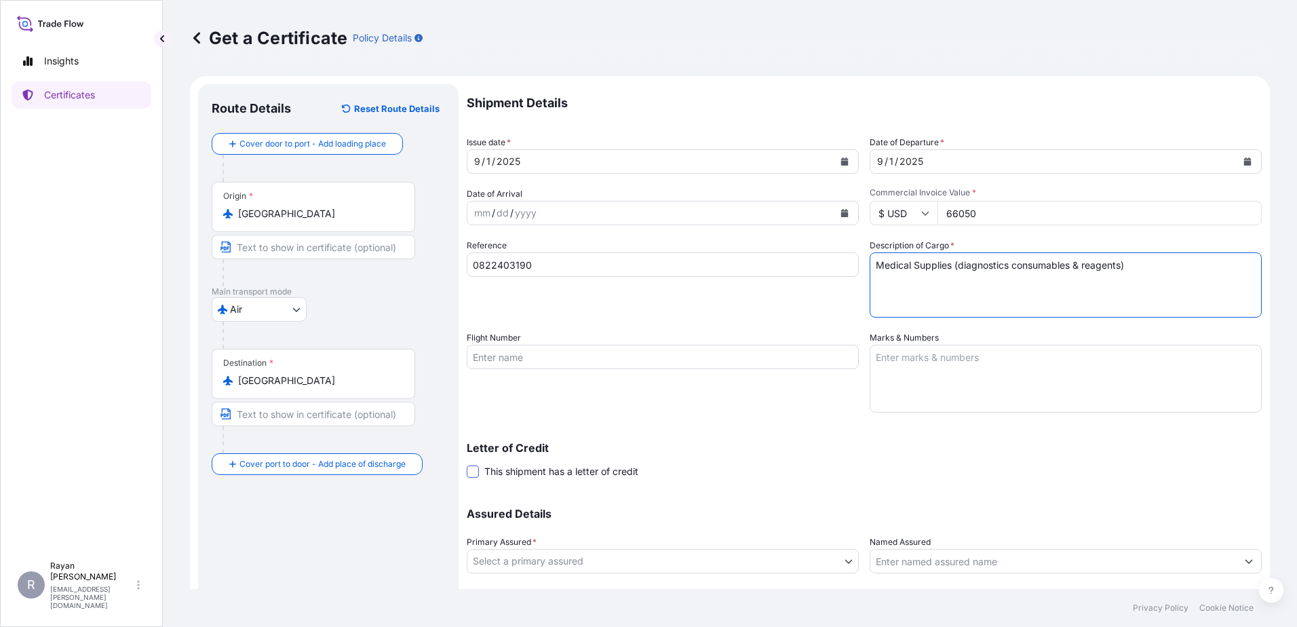
click at [467, 464] on input "This shipment has a letter of credit" at bounding box center [467, 464] width 0 height 0
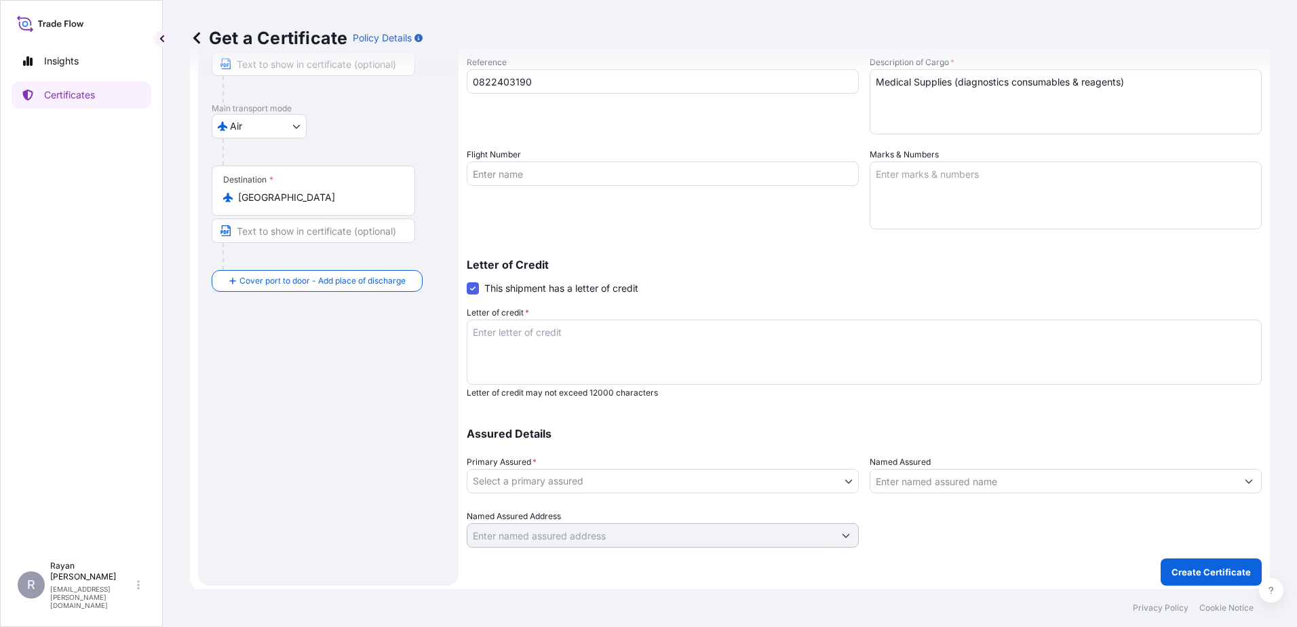
scroll to position [188, 0]
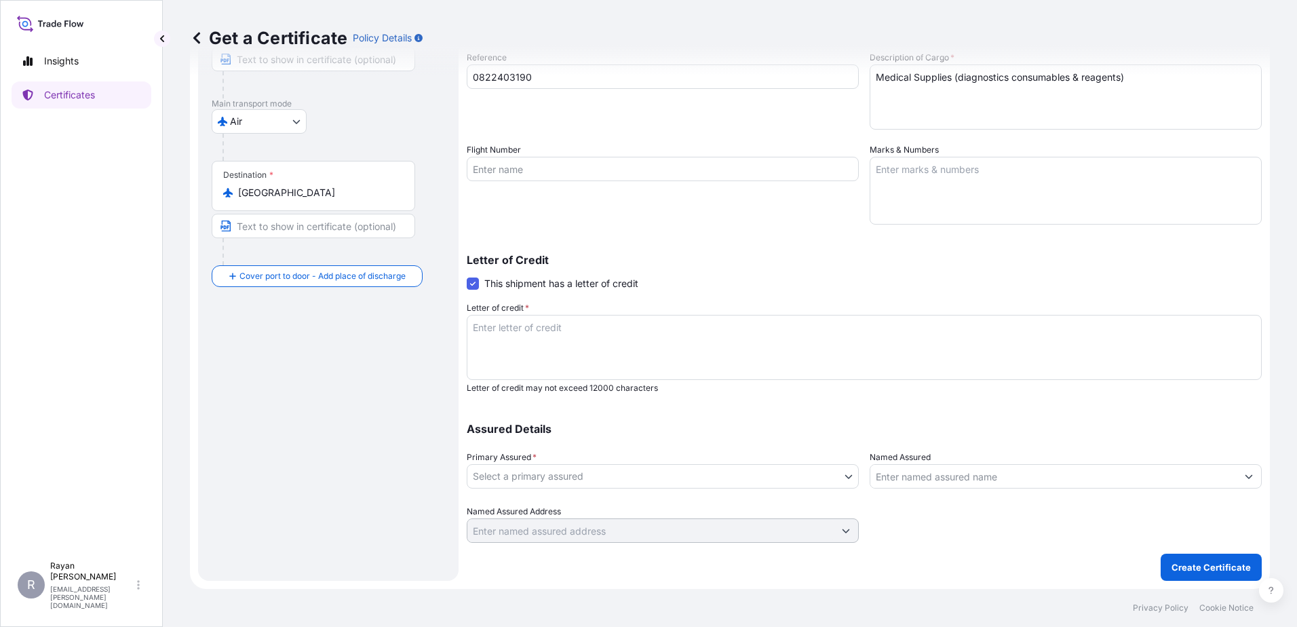
click at [870, 354] on textarea "Letter of credit *" at bounding box center [864, 347] width 795 height 65
paste textarea "THE EGYPTIAN AUTHORITY FOR UNIFIED PROCUREMENT, MEDICAL SUPPLY AND MEDICAL TECH…"
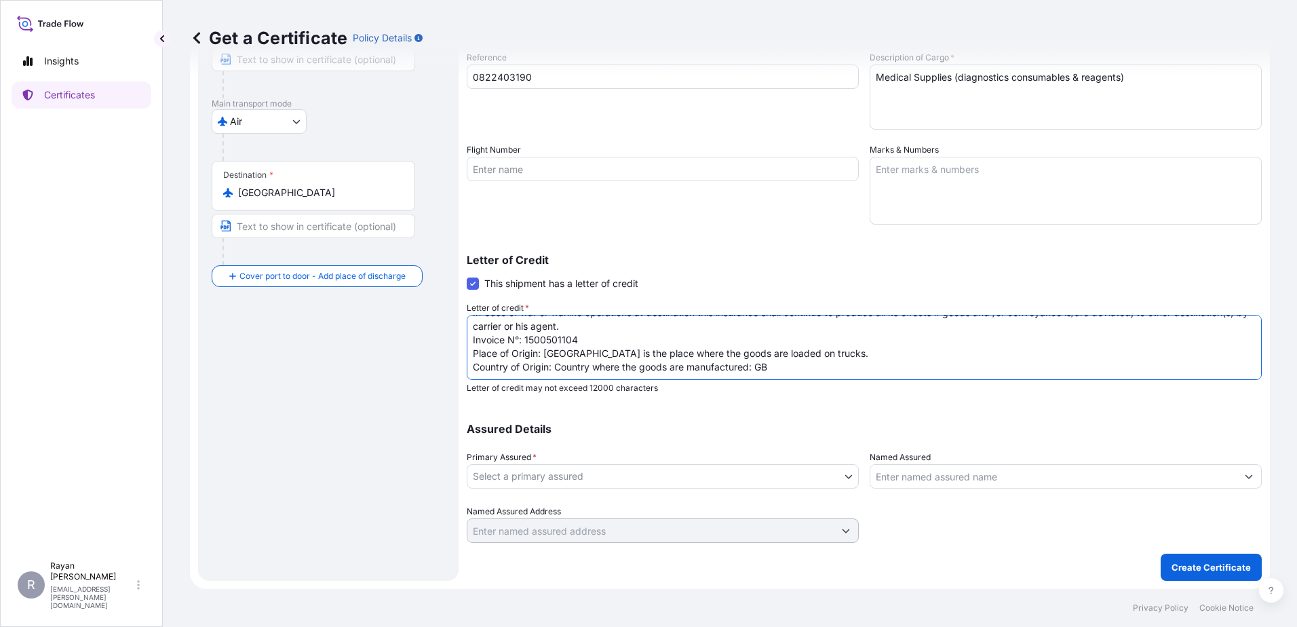
scroll to position [110, 0]
type textarea "THE EGYPTIAN AUTHORITY FOR UNIFIED PROCUREMENT, MEDICAL SUPPLY AND MEDICAL TECH…"
click at [748, 475] on body "Insights Certificates R [PERSON_NAME] [EMAIL_ADDRESS][PERSON_NAME][DOMAIN_NAME]…" at bounding box center [648, 313] width 1297 height 627
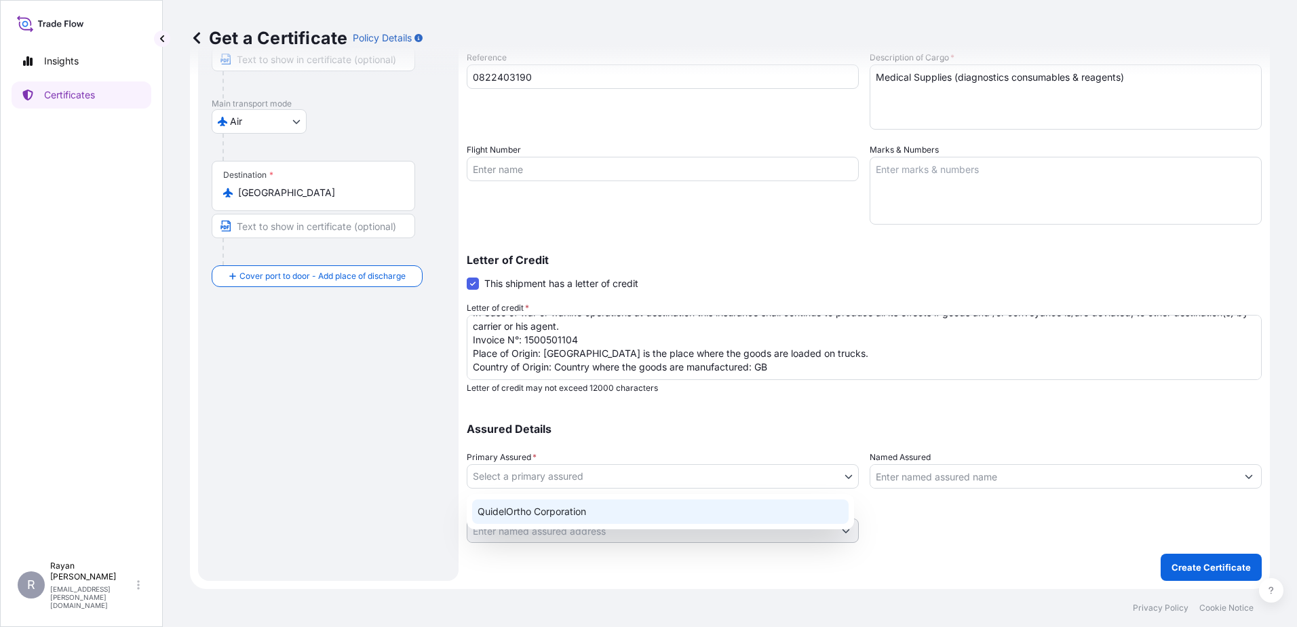
click at [693, 516] on div "QuidelOrtho Corporation" at bounding box center [660, 511] width 377 height 24
select select "31549"
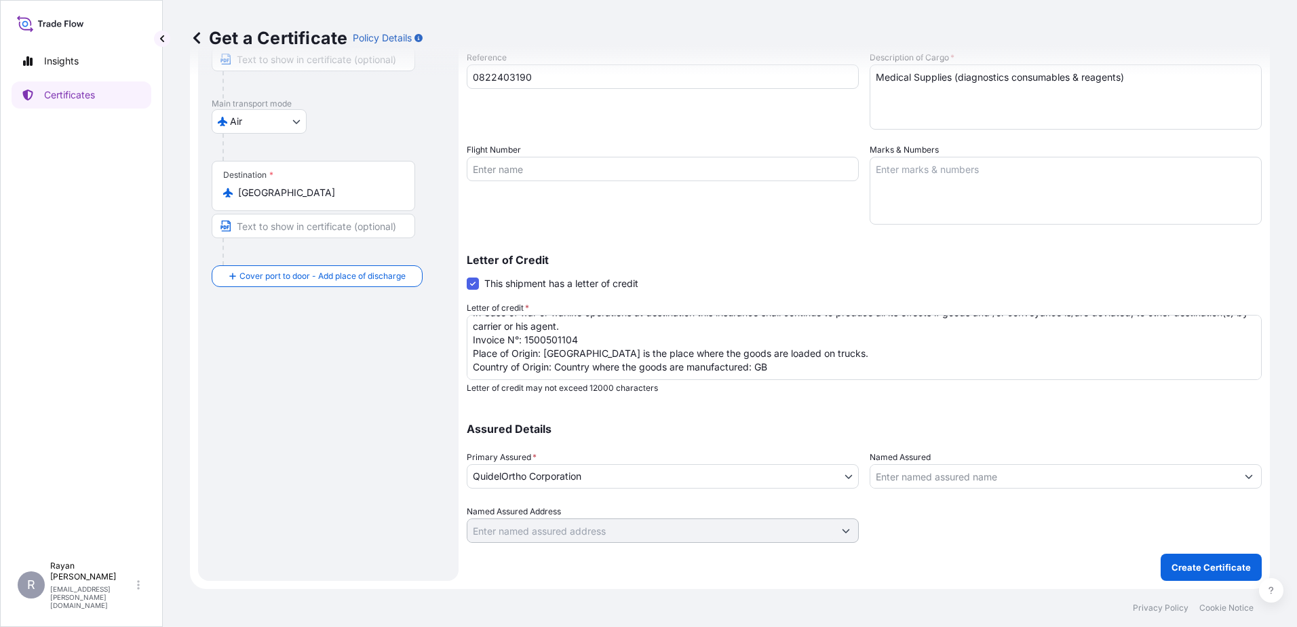
click at [923, 488] on div at bounding box center [1066, 476] width 392 height 24
click at [926, 479] on input "Named Assured" at bounding box center [1054, 476] width 366 height 24
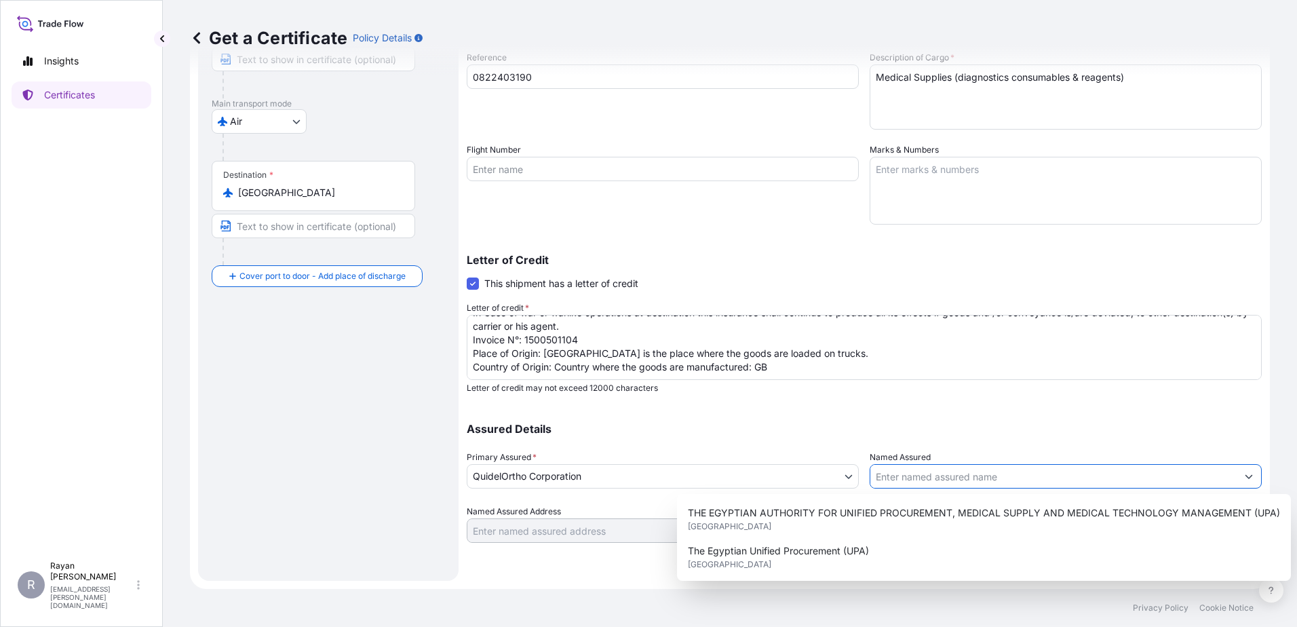
scroll to position [377, 0]
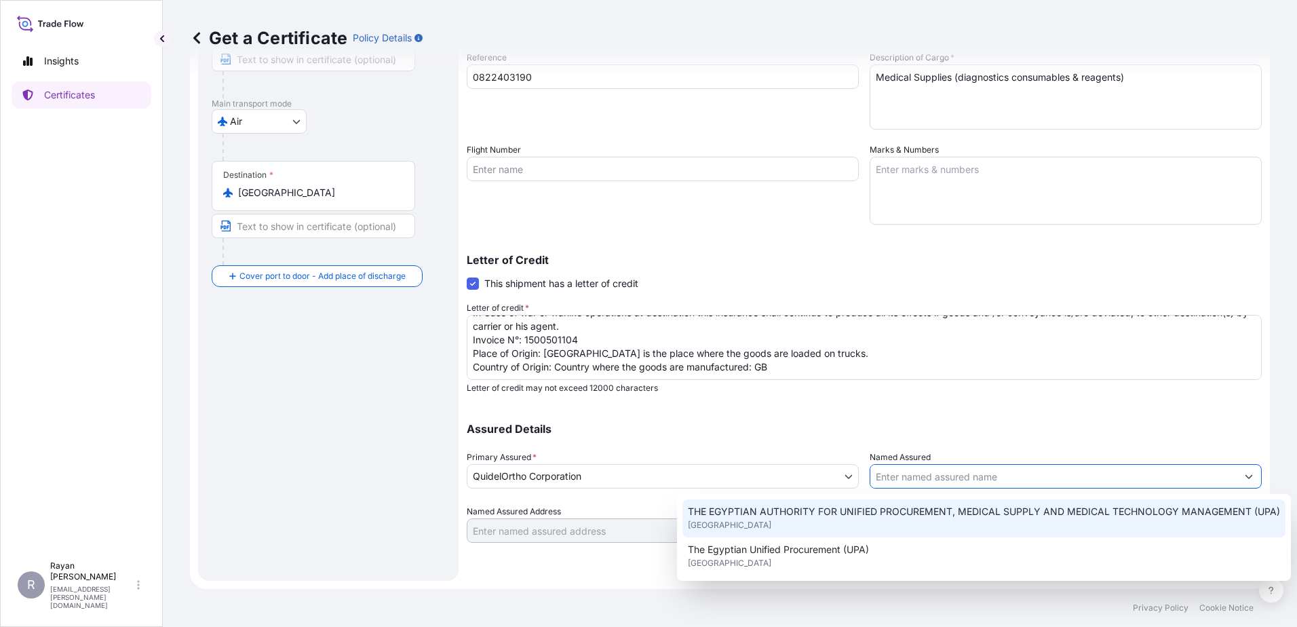
click at [1061, 518] on span "THE EGYPTIAN AUTHORITY FOR UNIFIED PROCUREMENT, MEDICAL SUPPLY AND MEDICAL TECH…" at bounding box center [984, 512] width 592 height 14
type input "THE EGYPTIAN AUTHORITY FOR UNIFIED PROCUREMENT, MEDICAL SUPPLY AND MEDICAL TECH…"
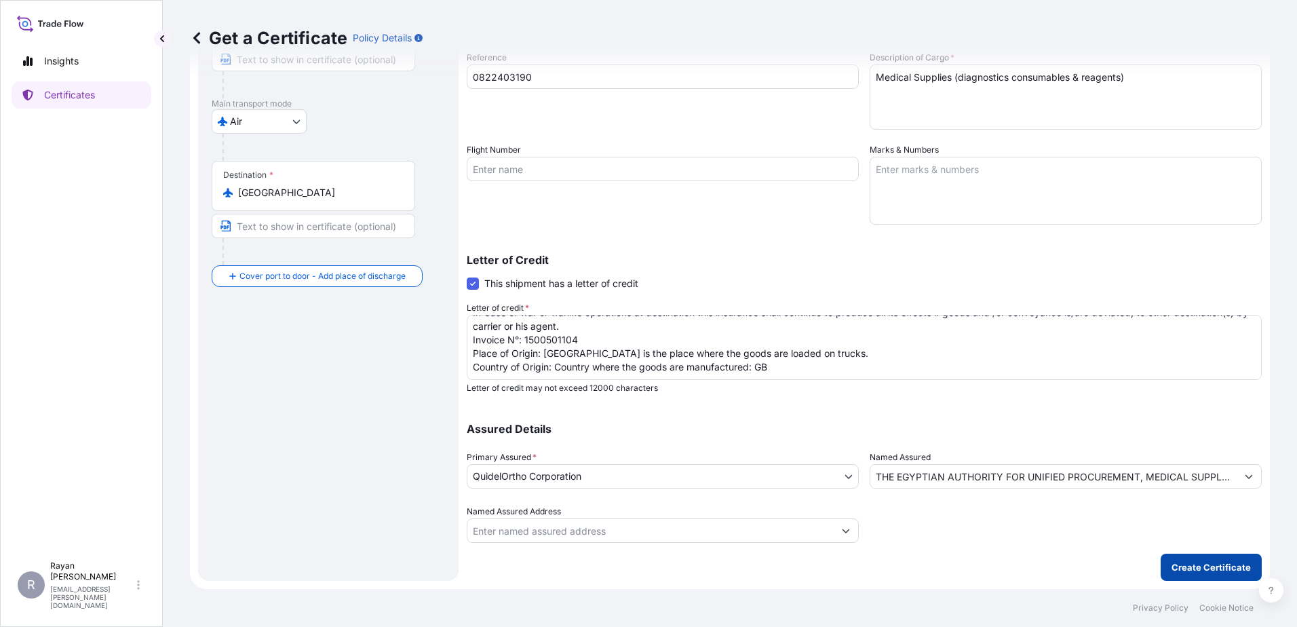
click at [1134, 567] on p "Create Certificate" at bounding box center [1211, 567] width 79 height 14
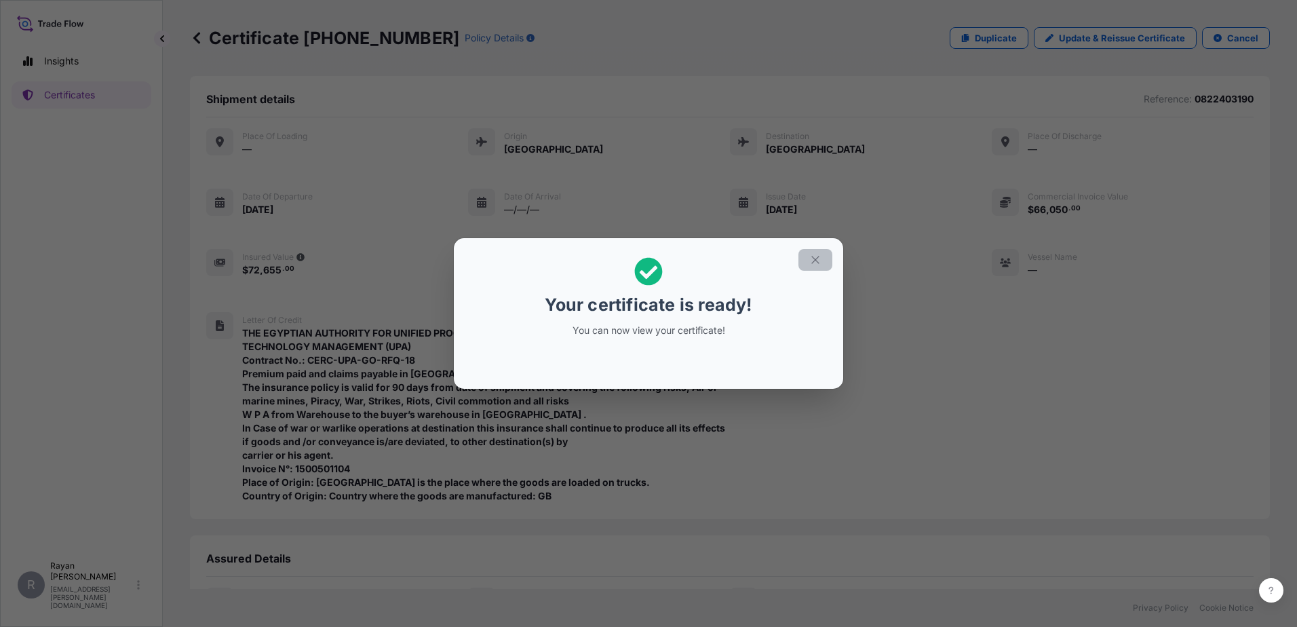
click at [818, 263] on icon "button" at bounding box center [815, 260] width 12 height 12
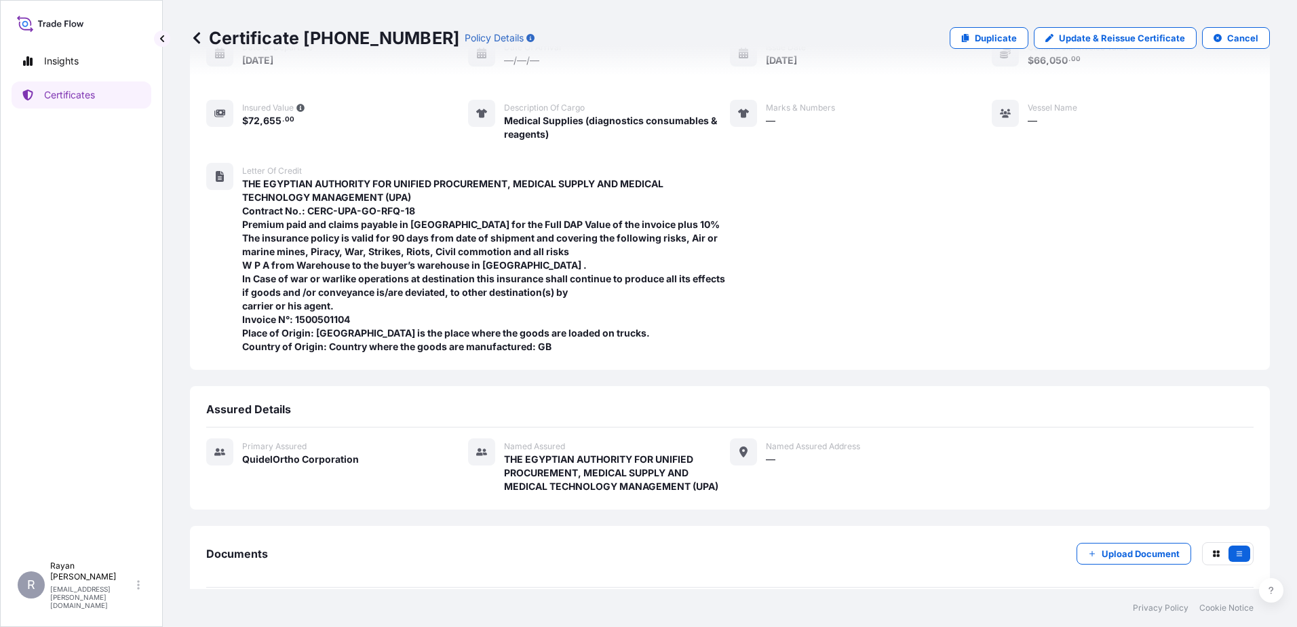
scroll to position [204, 0]
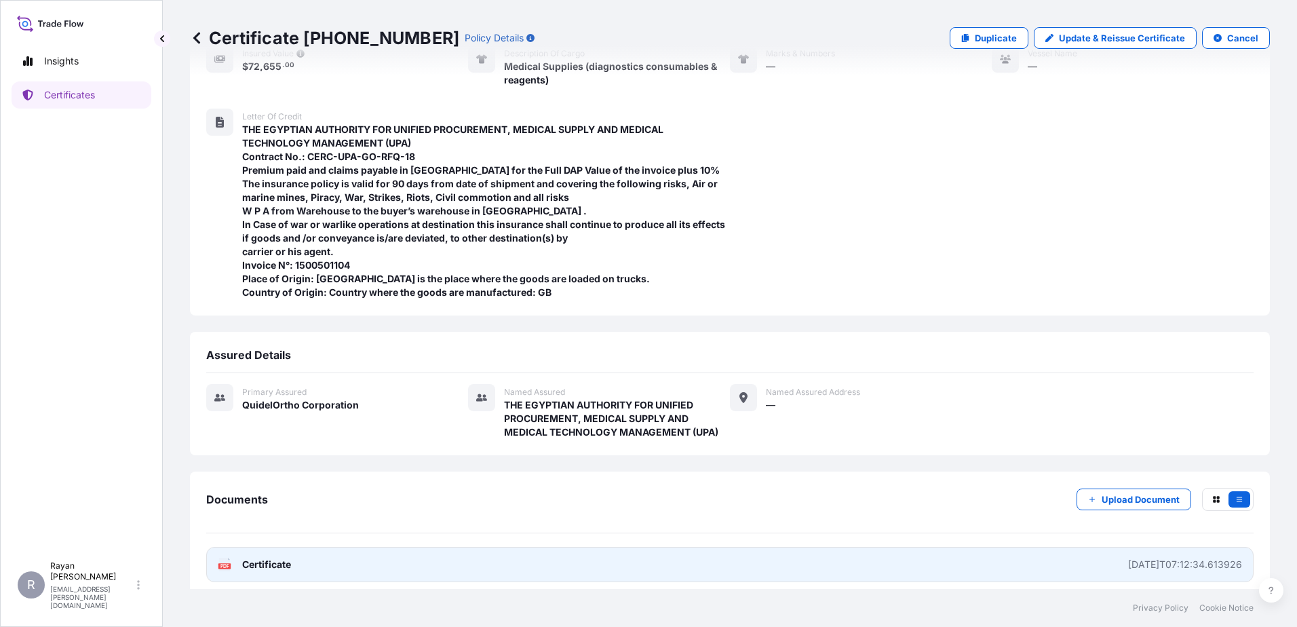
click at [252, 563] on span "Certificate" at bounding box center [266, 565] width 49 height 14
